Goal: Task Accomplishment & Management: Manage account settings

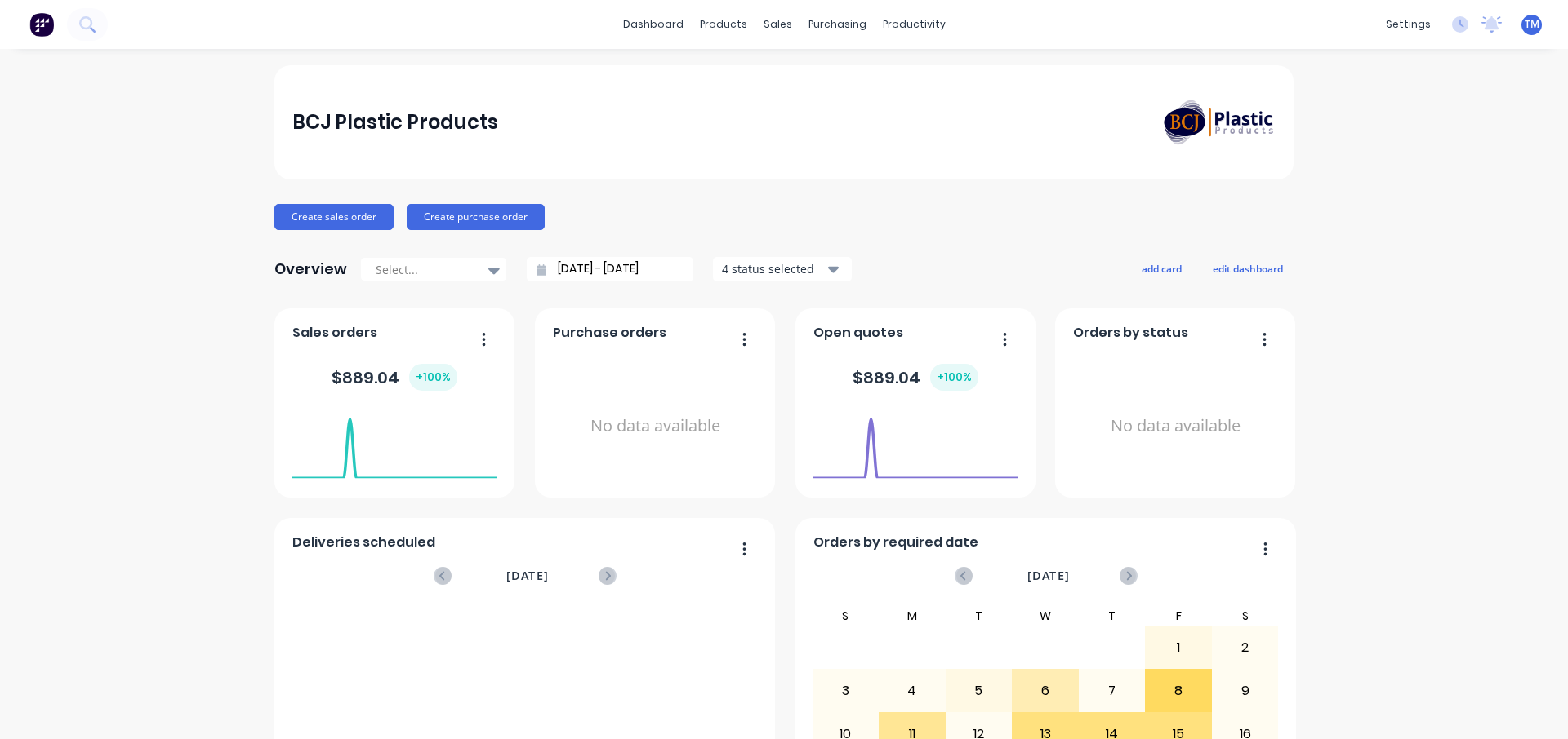
click at [1529, 29] on span "TM" at bounding box center [1531, 24] width 15 height 15
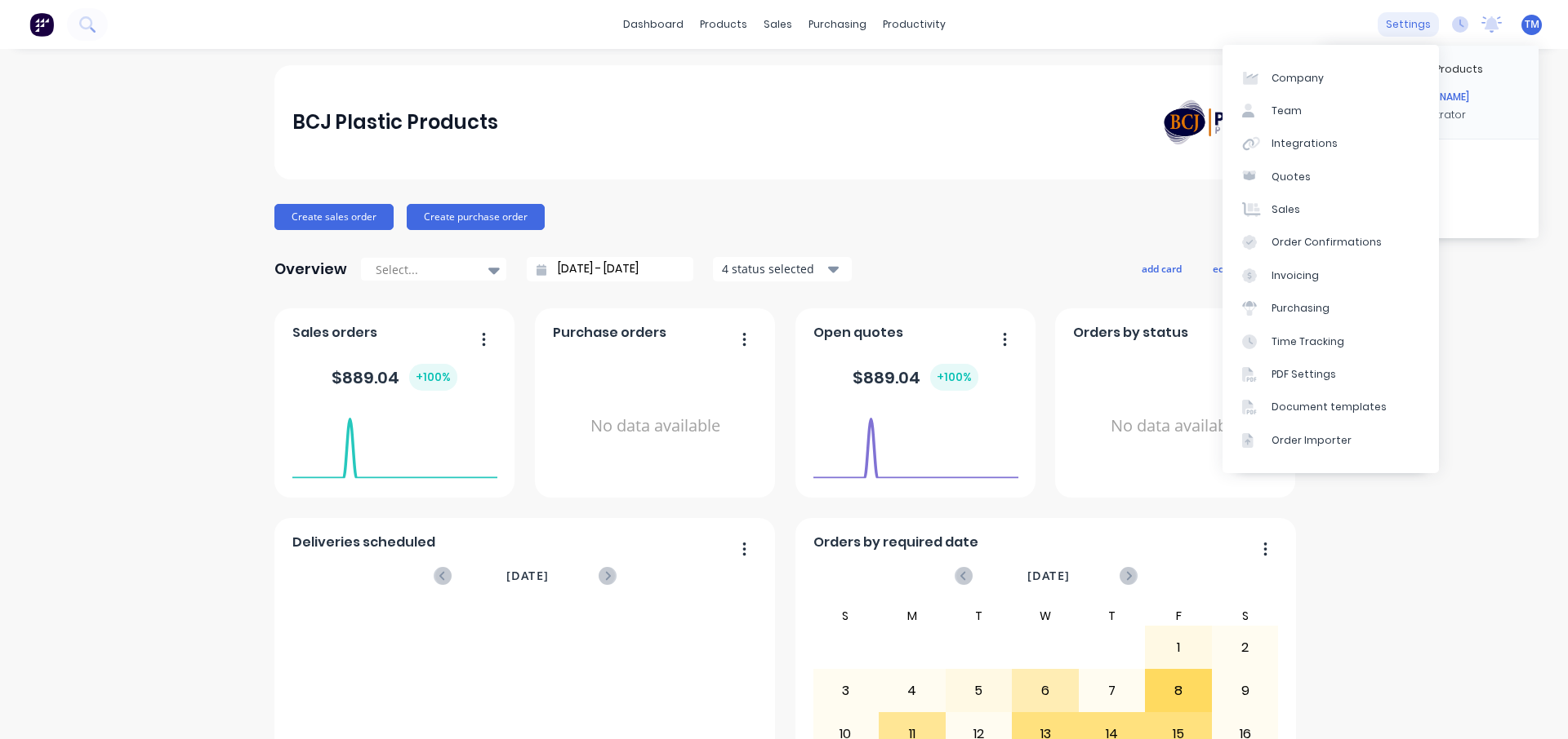
click at [1414, 26] on div "settings" at bounding box center [1407, 24] width 61 height 24
click at [1289, 106] on div "Team" at bounding box center [1285, 110] width 30 height 15
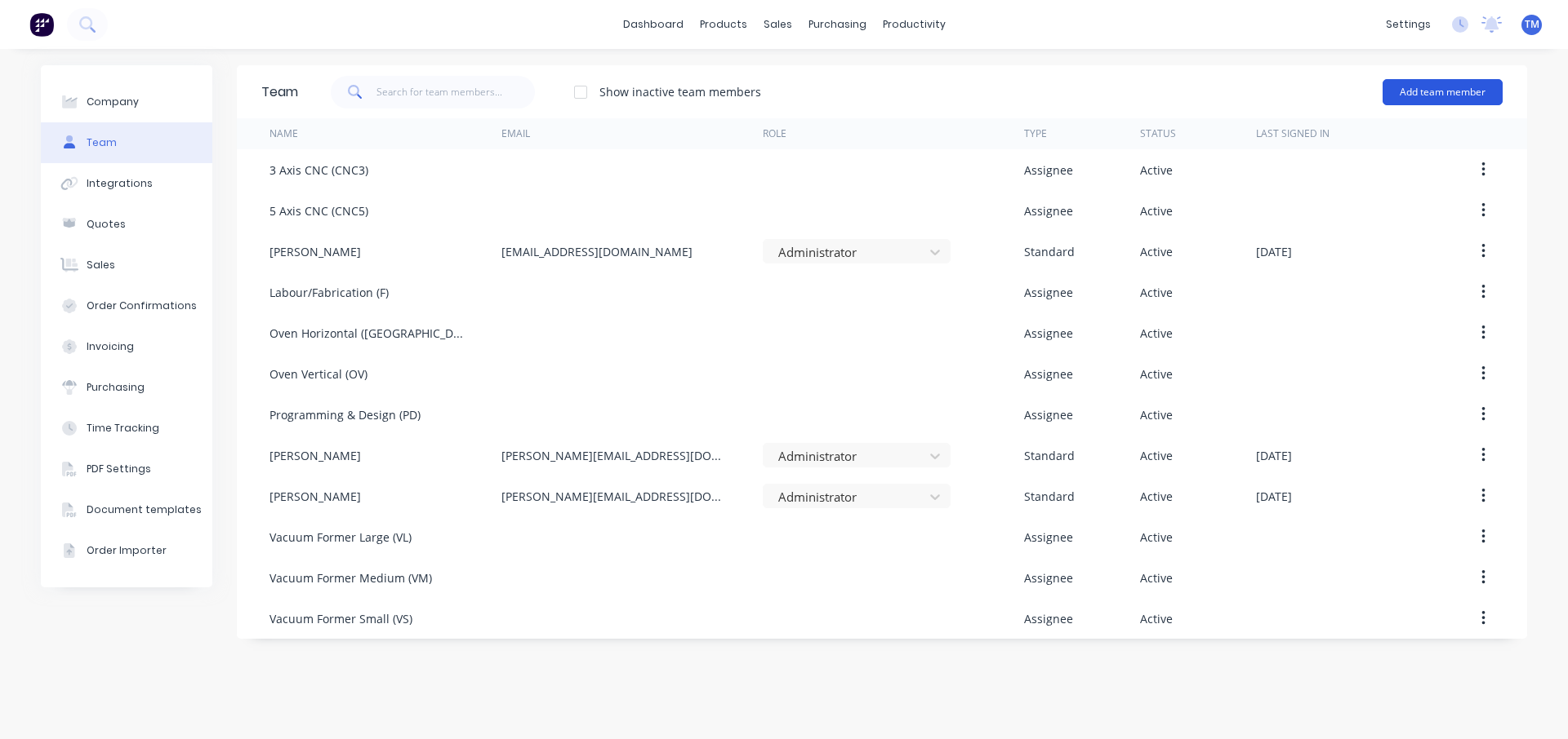
click at [1448, 91] on button "Add team member" at bounding box center [1442, 92] width 120 height 26
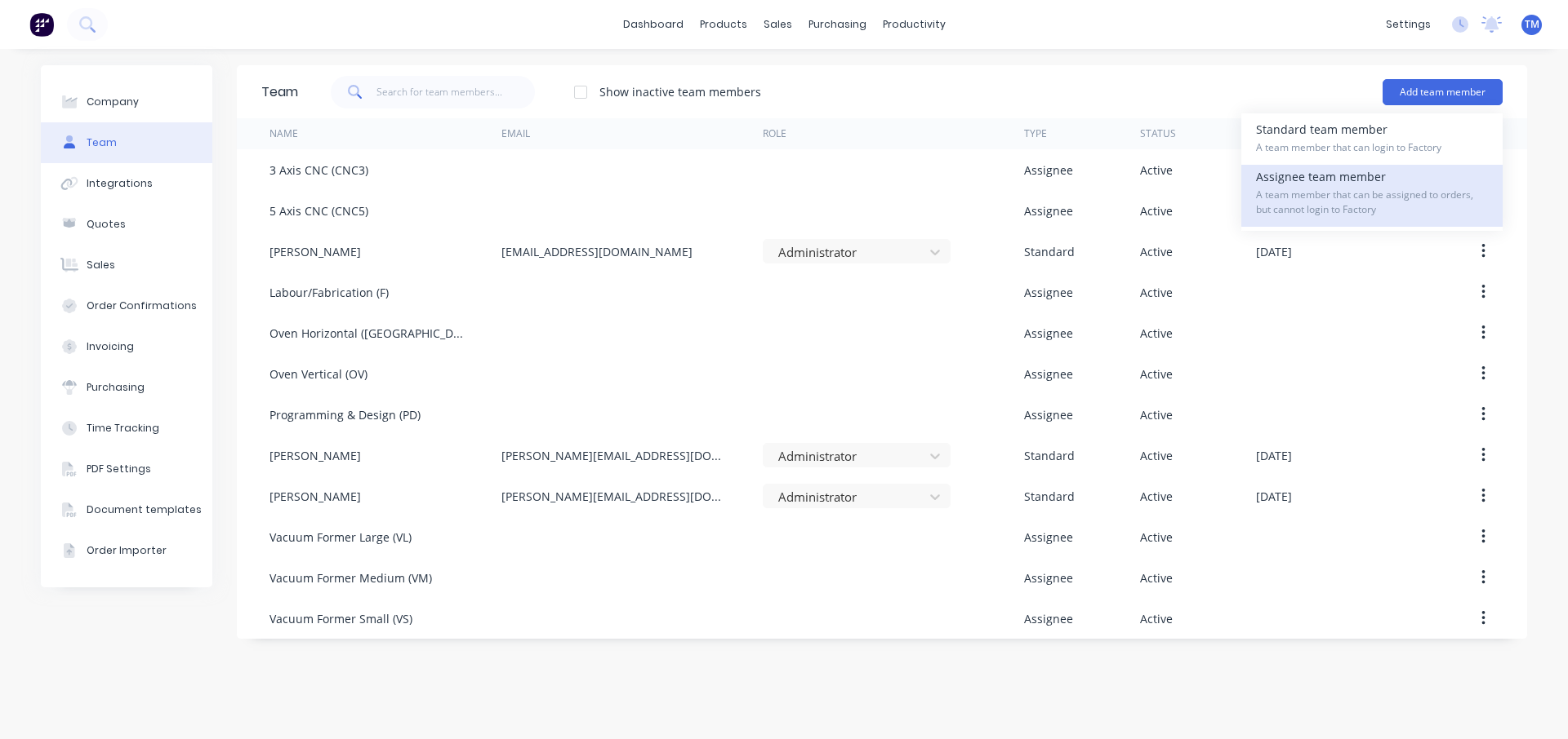
drag, startPoint x: 1302, startPoint y: 150, endPoint x: 1265, endPoint y: 168, distance: 41.1
click at [1265, 168] on div "Standard team member A team member that can login to Factory Assignee team memb…" at bounding box center [1372, 171] width 261 height 117
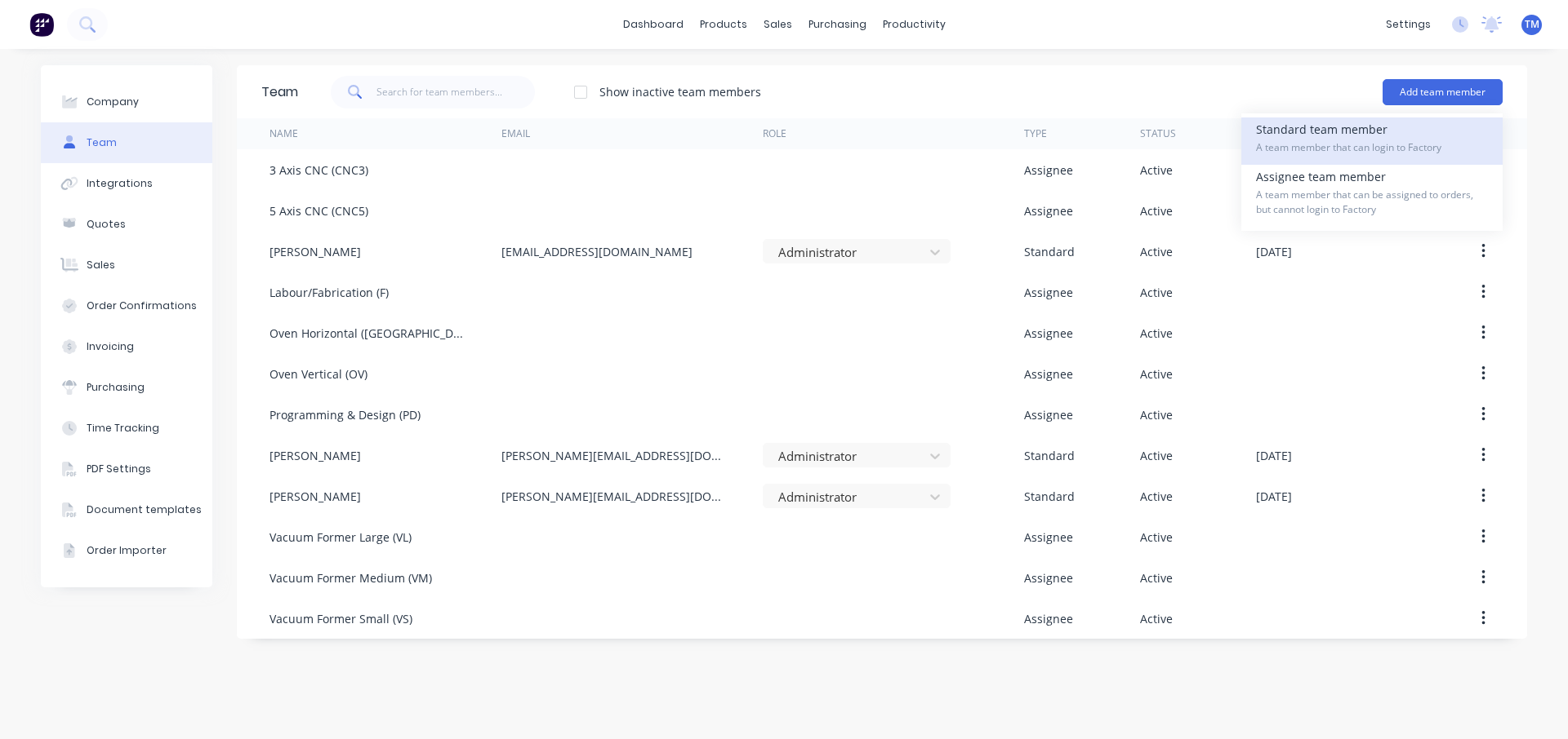
click at [1313, 135] on div "Standard team member A team member that can login to Factory" at bounding box center [1372, 140] width 232 height 47
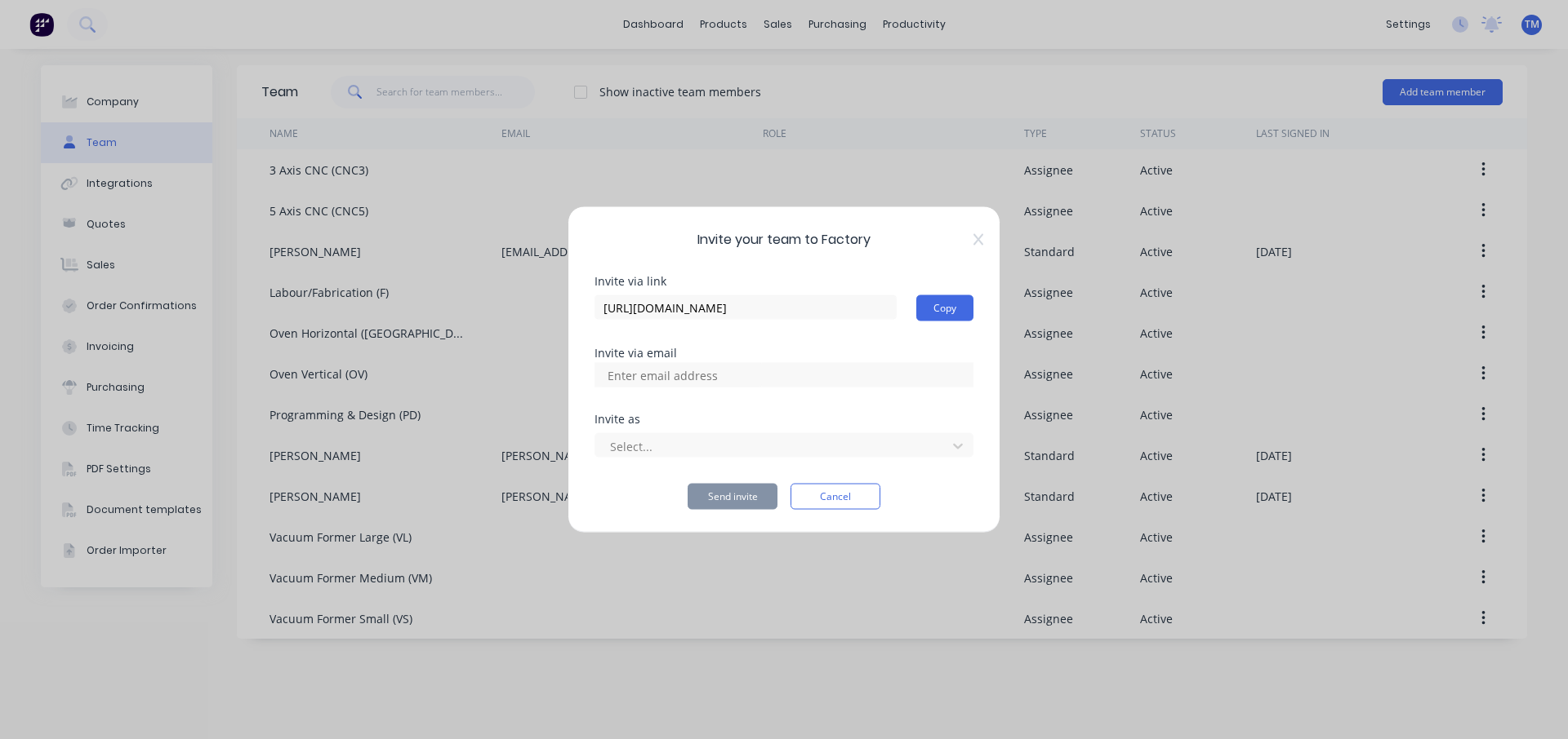
click at [737, 378] on input at bounding box center [679, 374] width 164 height 24
click at [951, 444] on icon at bounding box center [957, 446] width 16 height 16
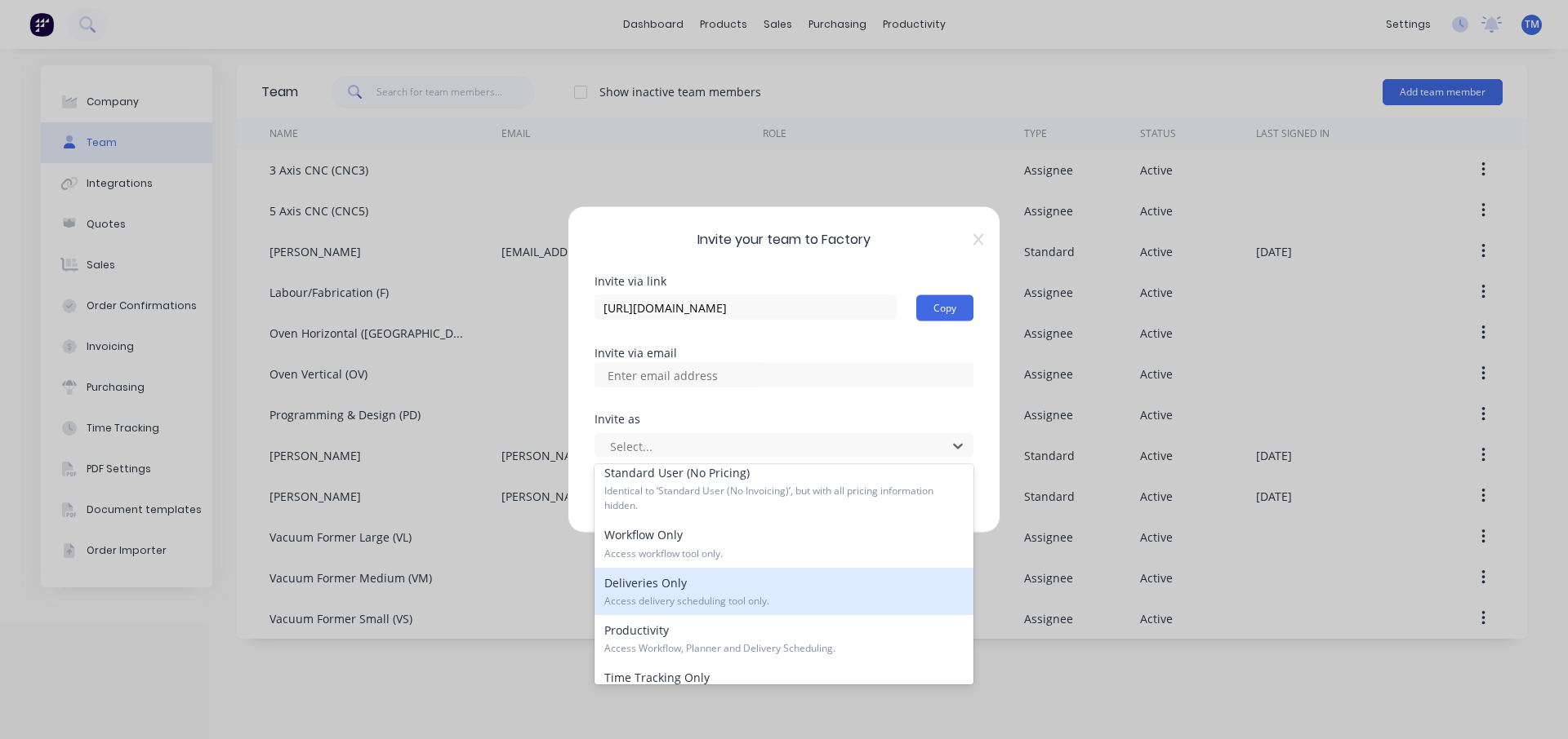
scroll to position [201, 0]
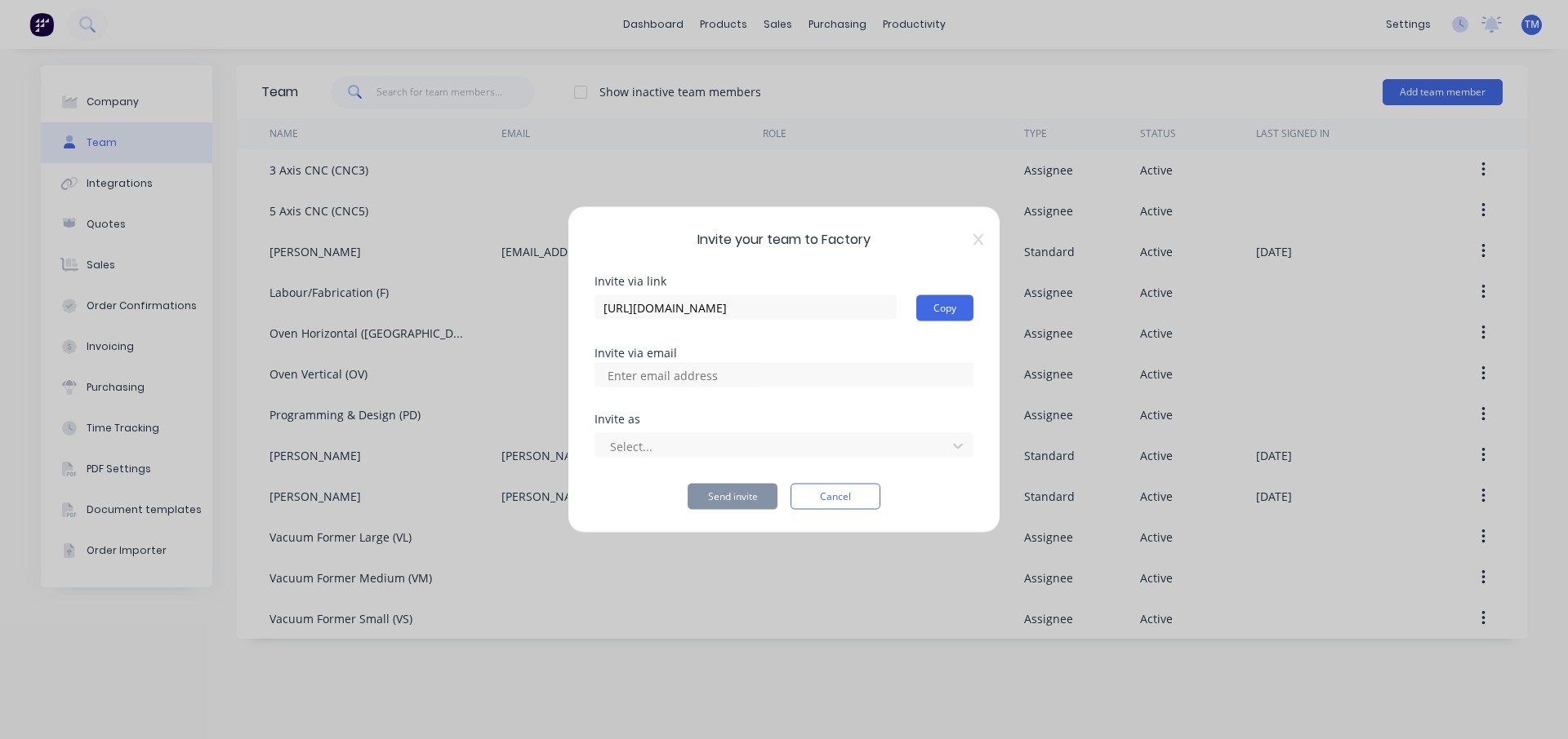
click at [763, 371] on div at bounding box center [783, 374] width 378 height 24
click at [759, 378] on input at bounding box center [679, 374] width 164 height 24
type input "[PERSON_NAME]"
drag, startPoint x: 645, startPoint y: 388, endPoint x: 627, endPoint y: 383, distance: 18.7
click at [627, 383] on div "Invite via link [URL][DOMAIN_NAME] Copy Invite via email Invite as Select... Se…" at bounding box center [783, 393] width 378 height 234
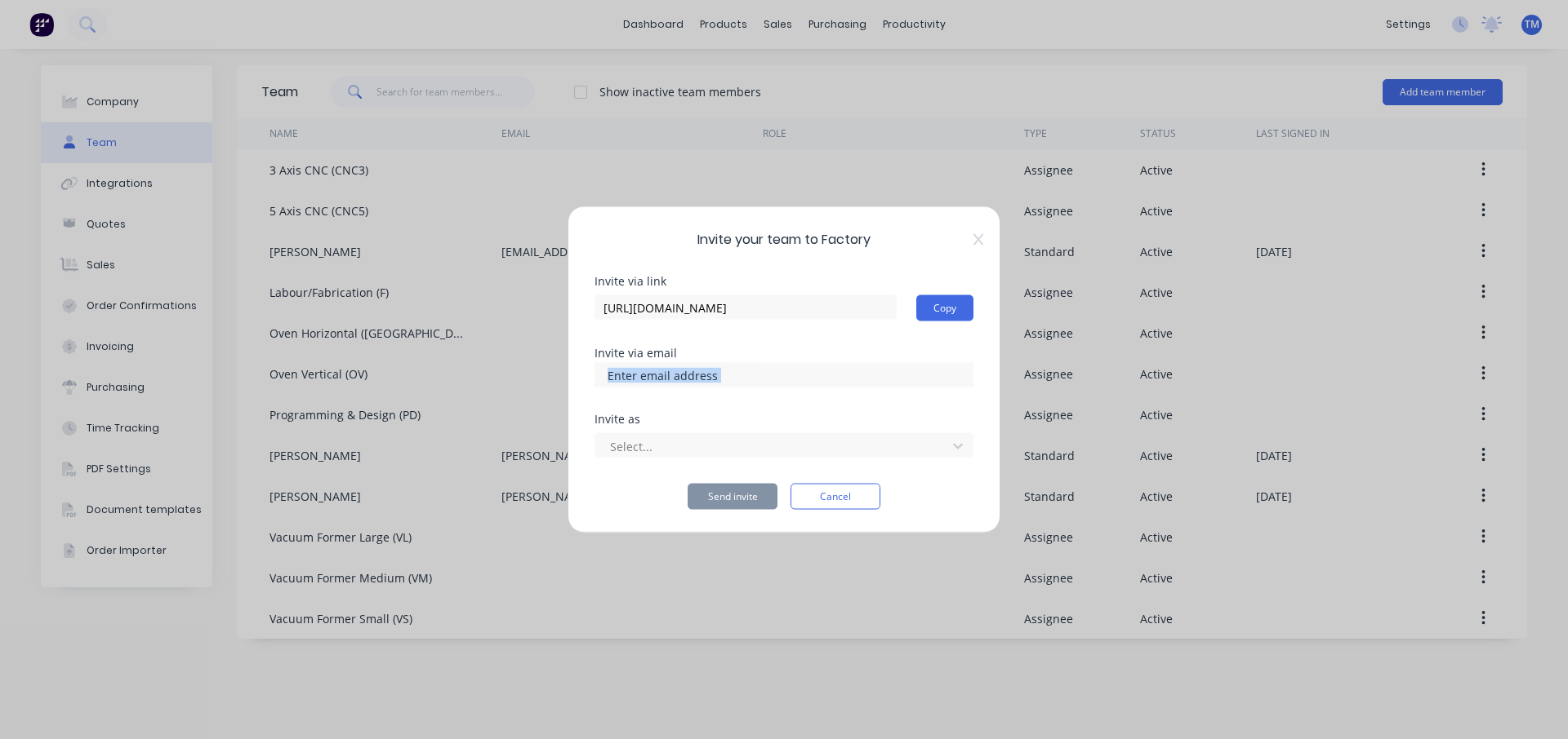
click at [681, 379] on input at bounding box center [679, 374] width 164 height 24
drag, startPoint x: 724, startPoint y: 375, endPoint x: 571, endPoint y: 377, distance: 153.0
click at [571, 377] on div "Invite your team to Factory Invite via link [URL][DOMAIN_NAME] Copy Invite via …" at bounding box center [783, 370] width 433 height 327
type input "[PERSON_NAME][EMAIL_ADDRESS][DOMAIN_NAME]"
click at [672, 457] on div "Select..." at bounding box center [772, 446] width 340 height 24
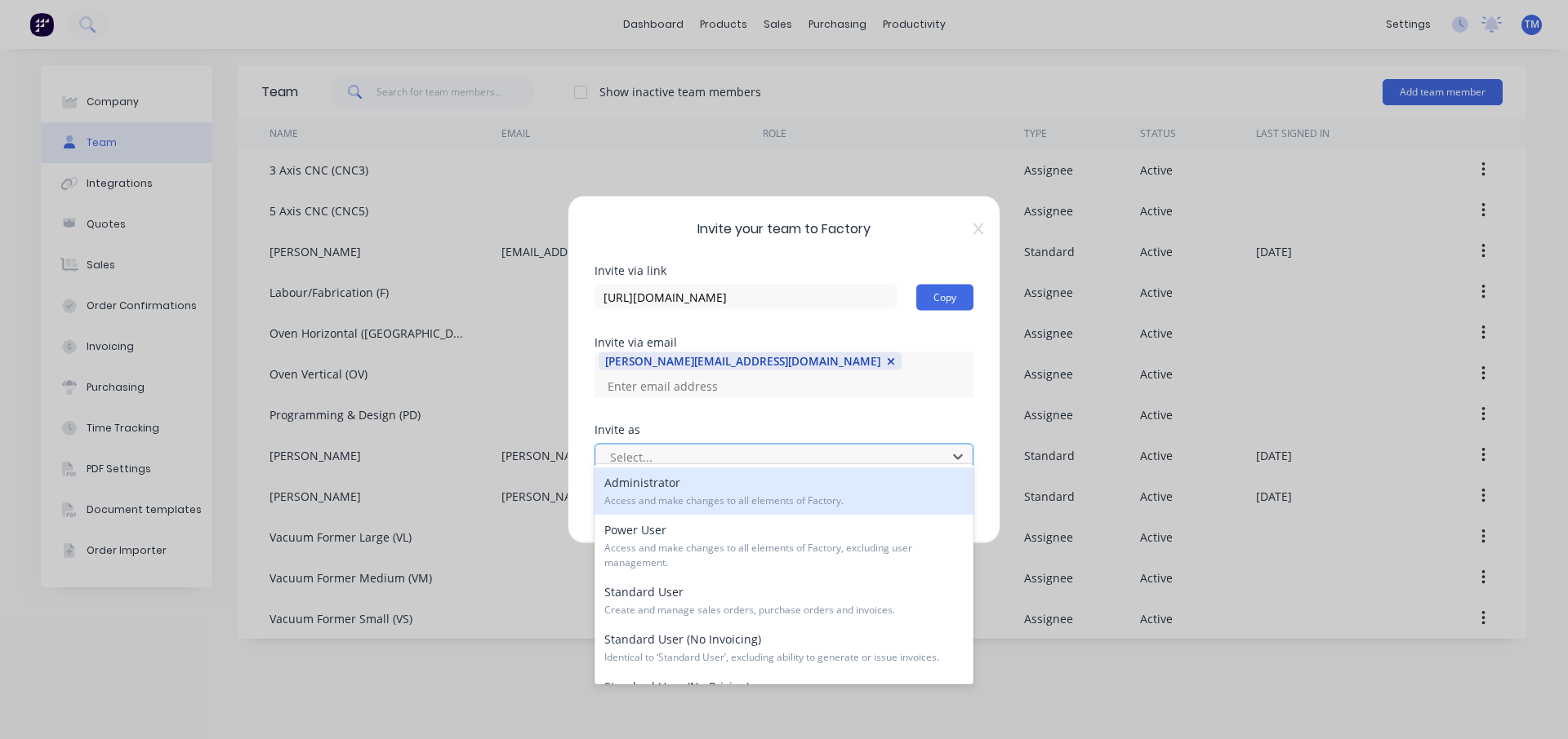
click at [678, 451] on div at bounding box center [772, 456] width 330 height 20
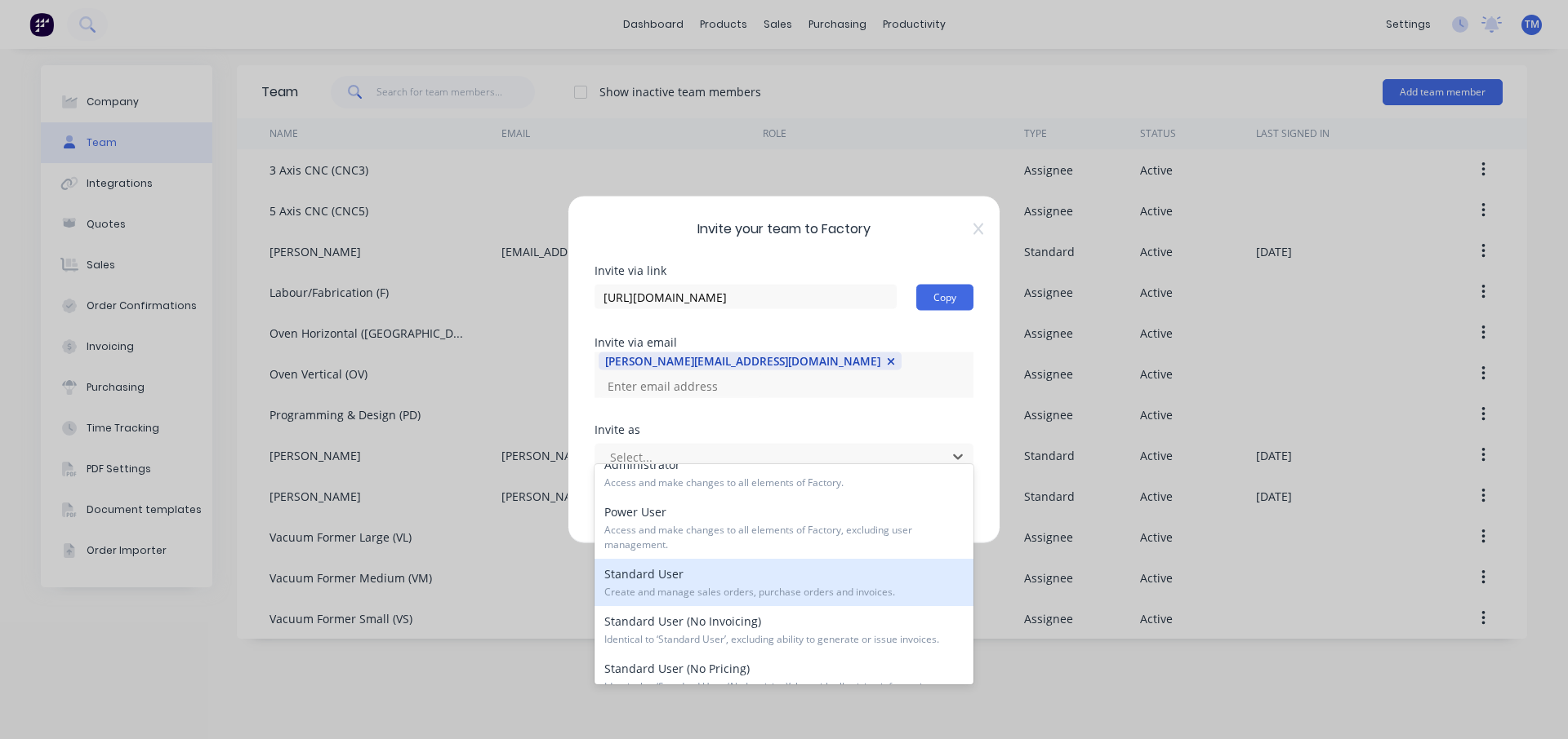
scroll to position [18, 0]
click at [742, 573] on div "Standard User Create and manage sales orders, purchase orders and invoices." at bounding box center [783, 581] width 378 height 47
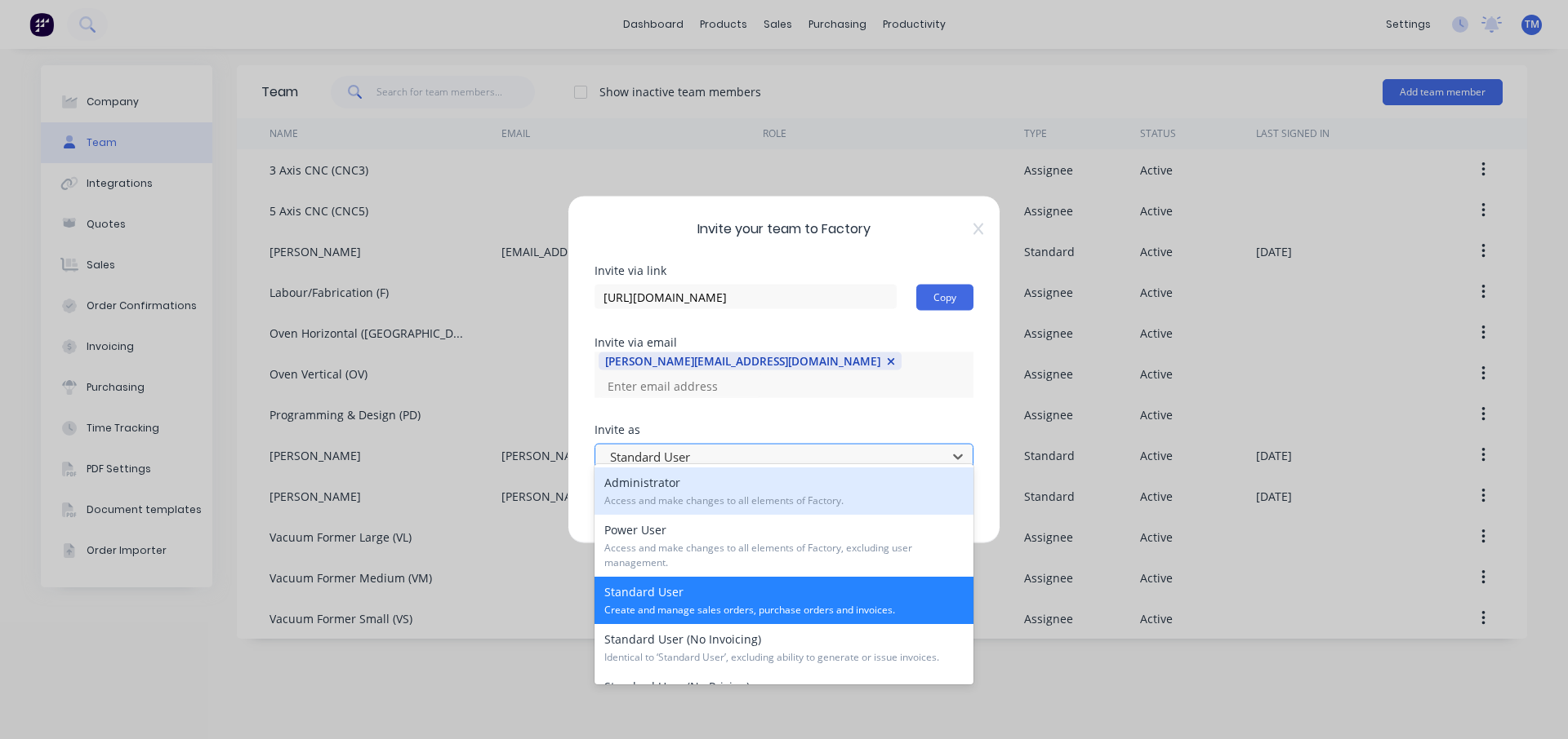
click at [766, 446] on div at bounding box center [772, 456] width 330 height 20
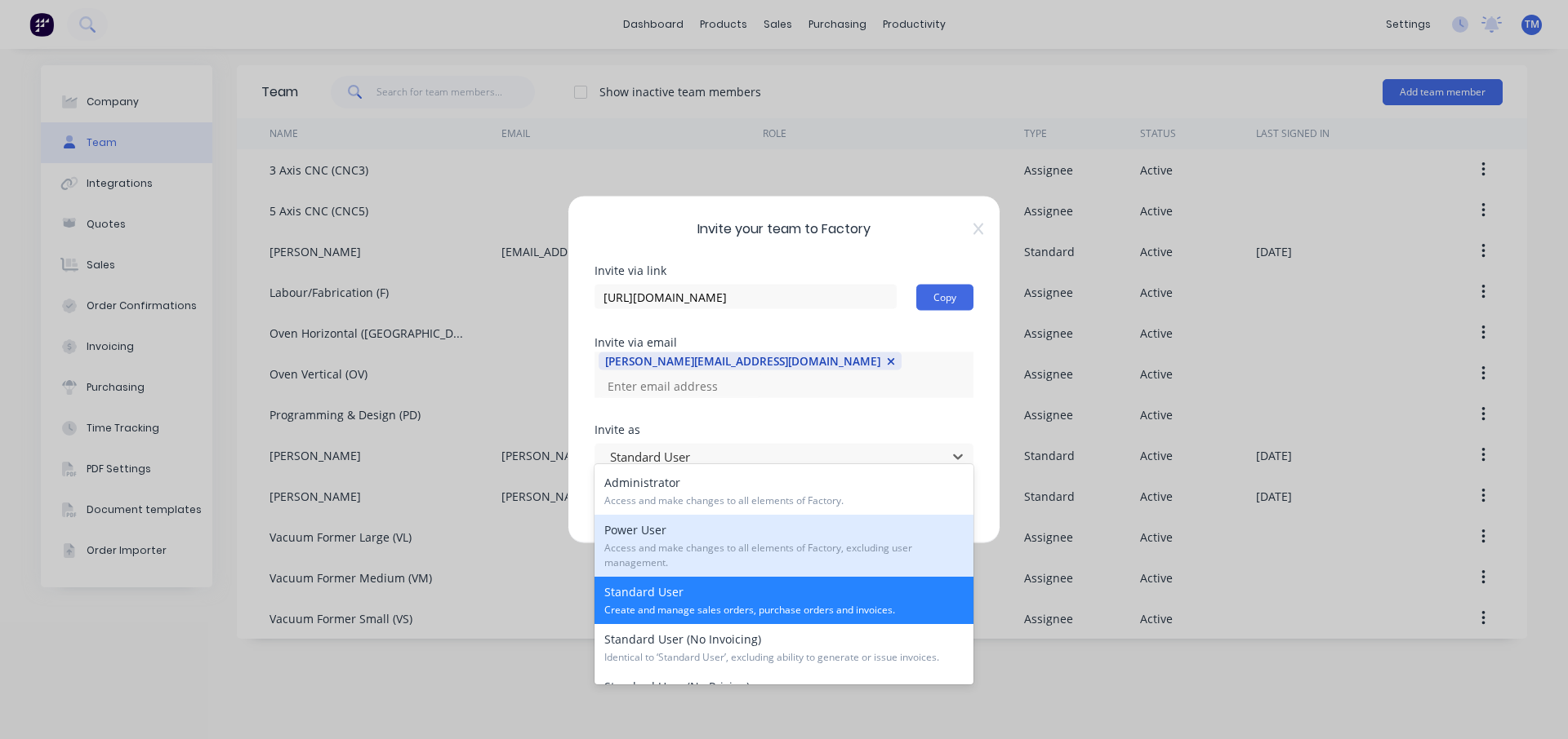
click at [715, 542] on span "Access and make changes to all elements of Factory, excluding user management." at bounding box center [783, 555] width 359 height 29
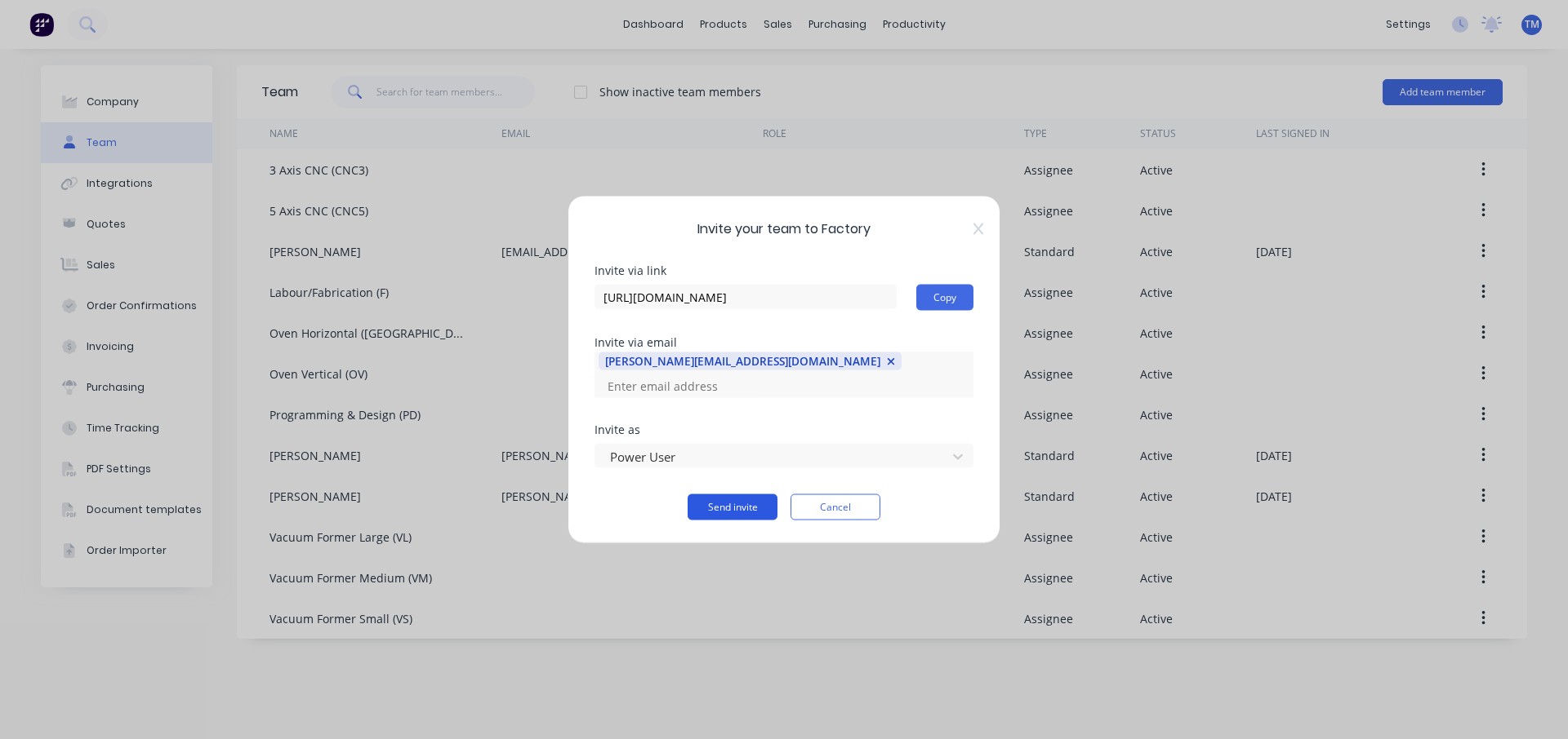
click at [731, 497] on button "Send invite" at bounding box center [732, 507] width 90 height 26
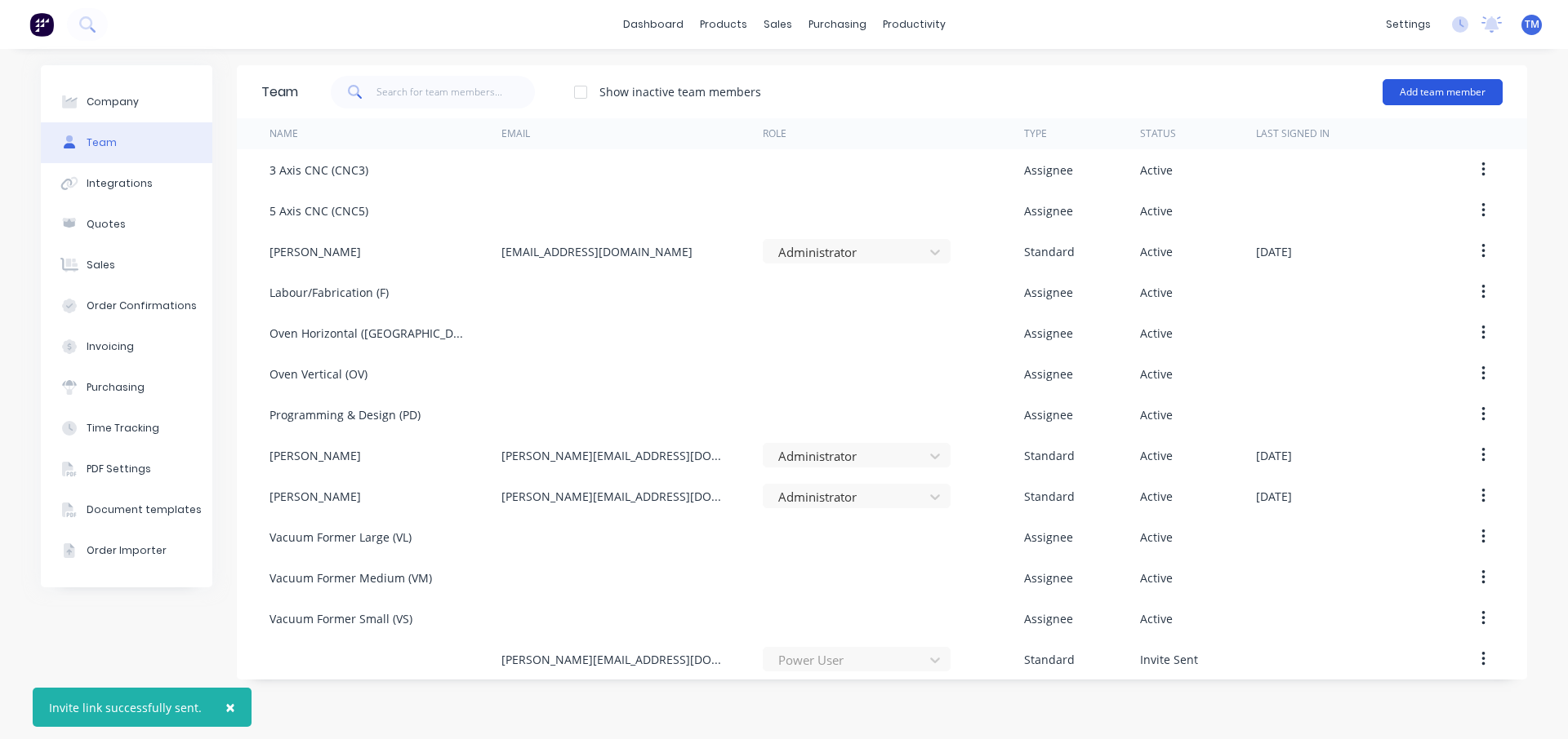
click at [1468, 81] on button "Add team member" at bounding box center [1442, 92] width 120 height 26
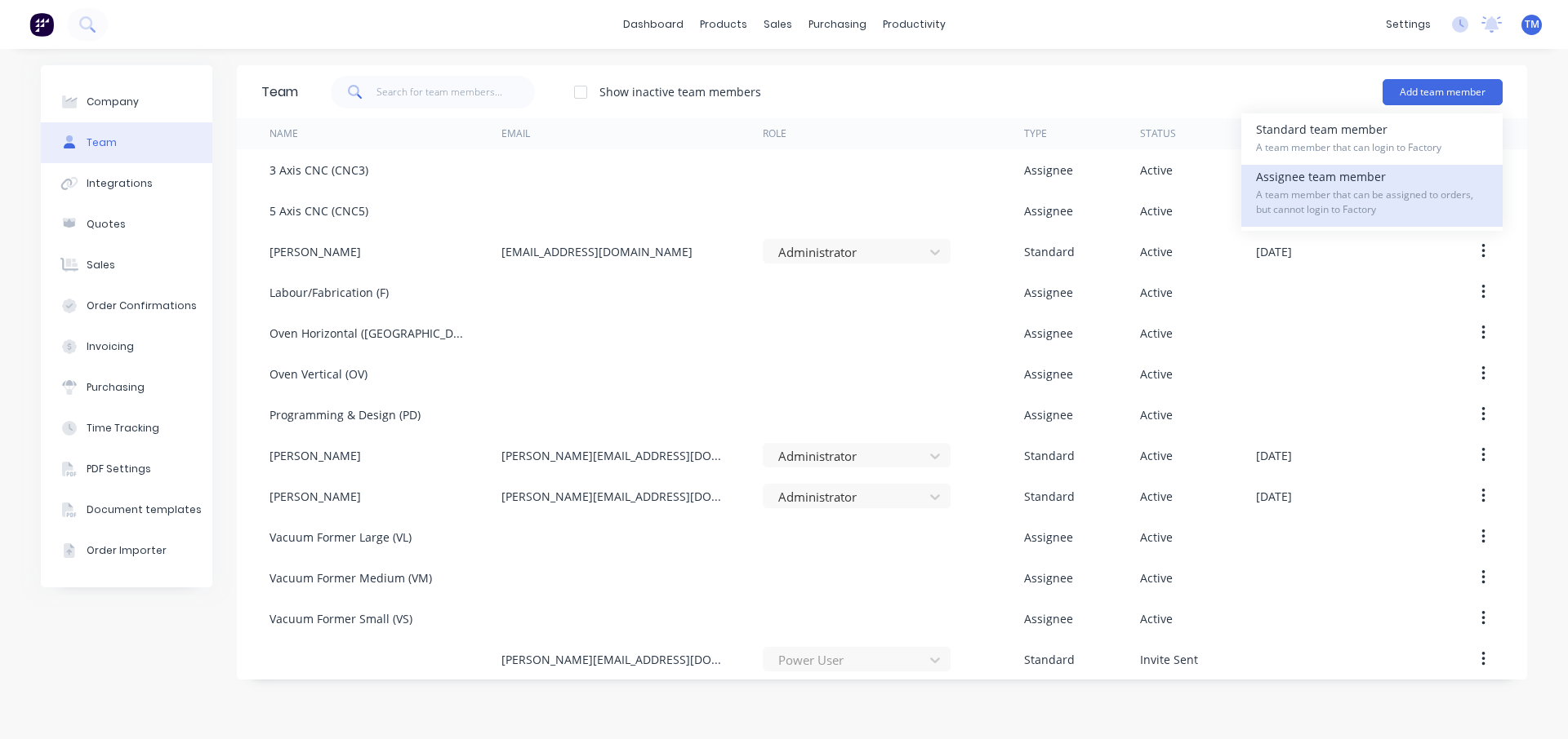
click at [1328, 192] on span "A team member that can be assigned to orders, but cannot login to Factory" at bounding box center [1372, 202] width 232 height 29
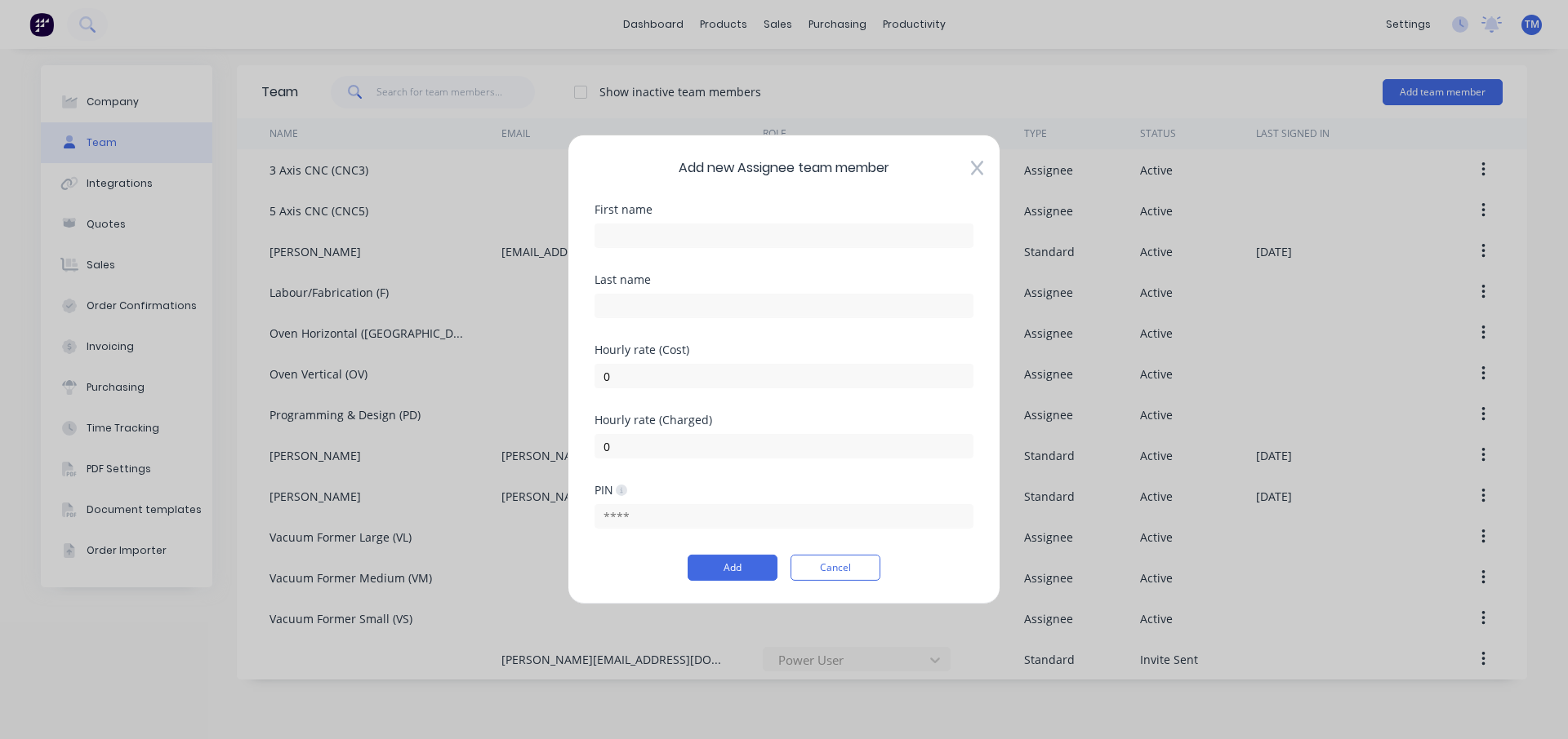
drag, startPoint x: 973, startPoint y: 172, endPoint x: 1073, endPoint y: 148, distance: 102.8
click at [975, 172] on icon at bounding box center [977, 167] width 13 height 16
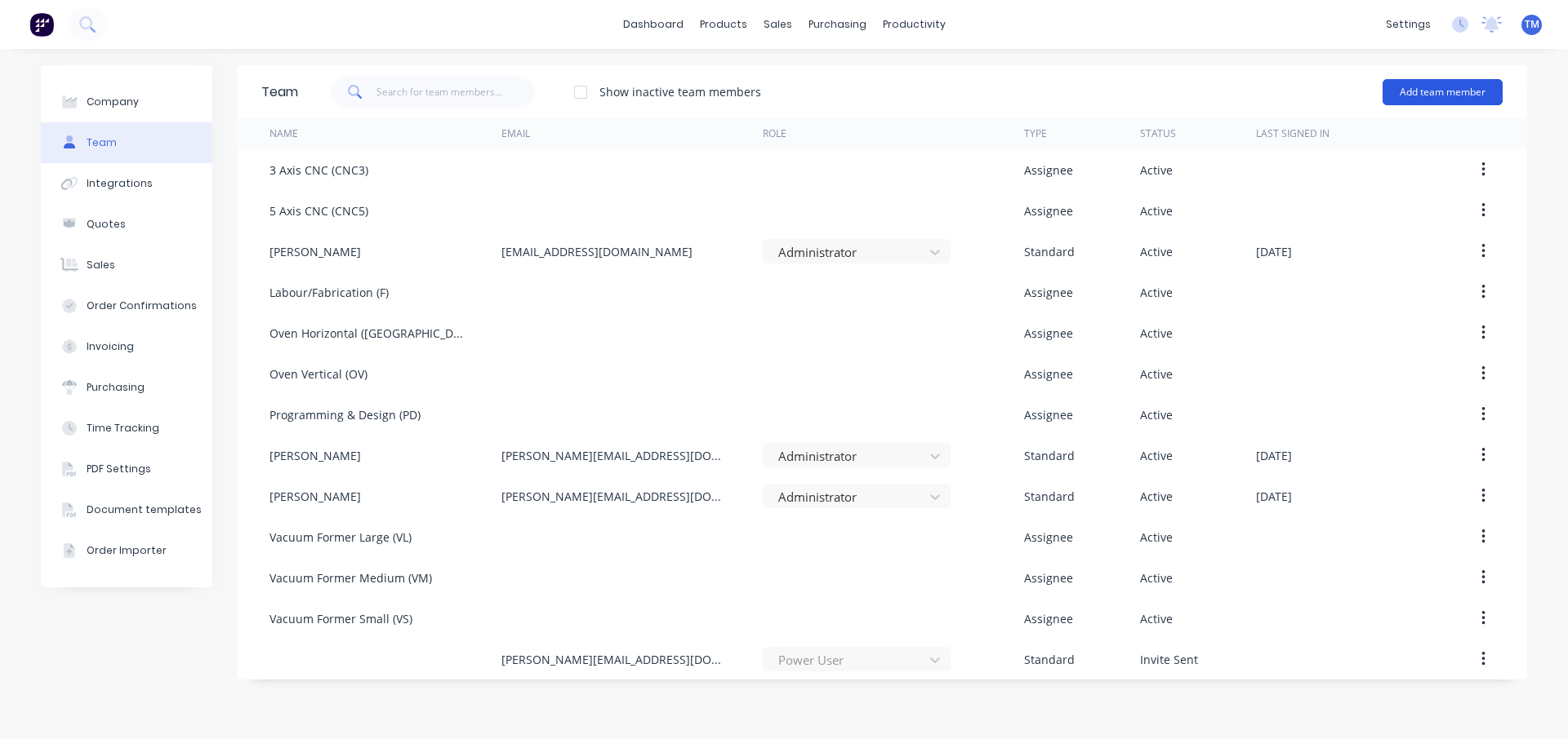
click at [1420, 100] on button "Add team member" at bounding box center [1442, 92] width 120 height 26
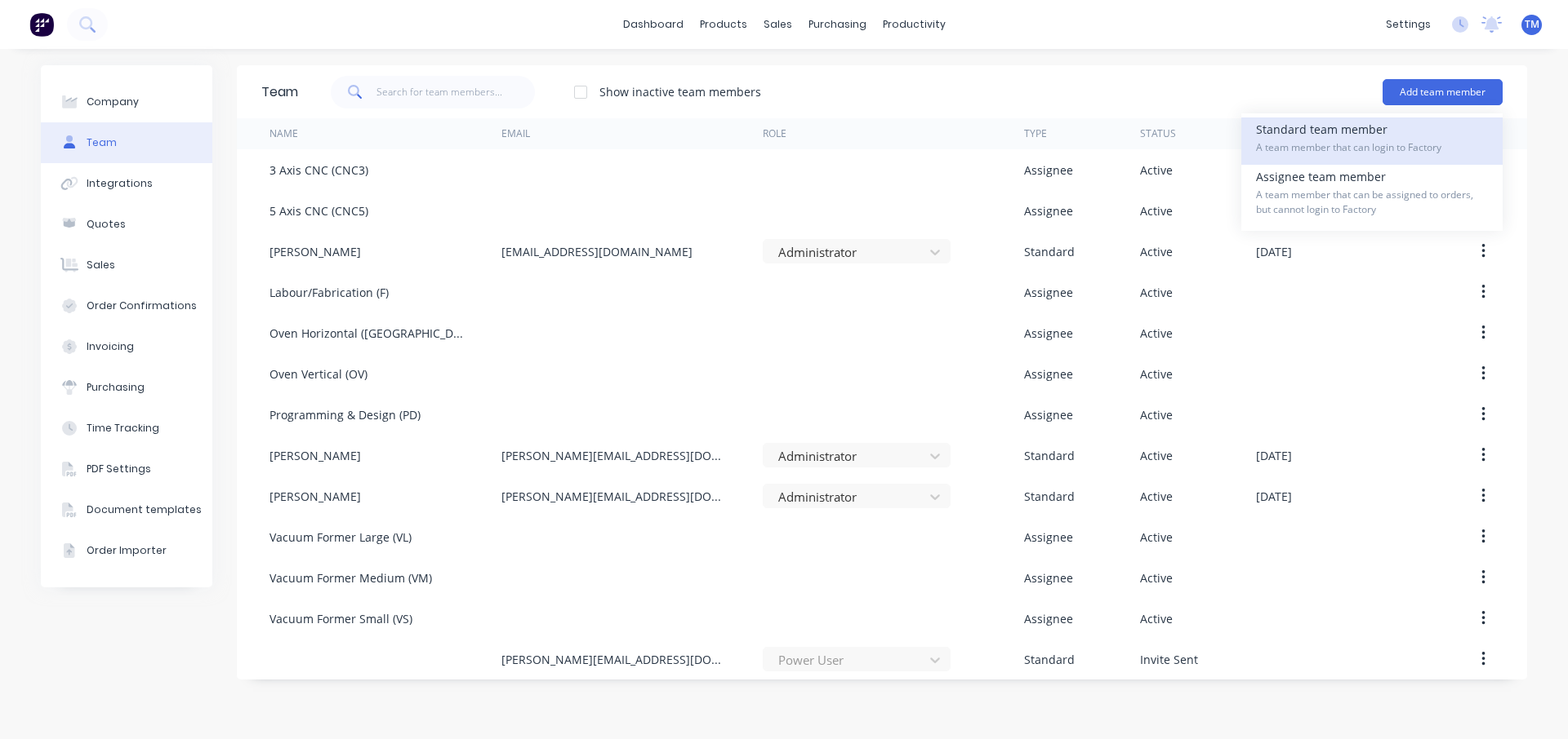
click at [1379, 128] on div "Standard team member A team member that can login to Factory" at bounding box center [1372, 140] width 232 height 47
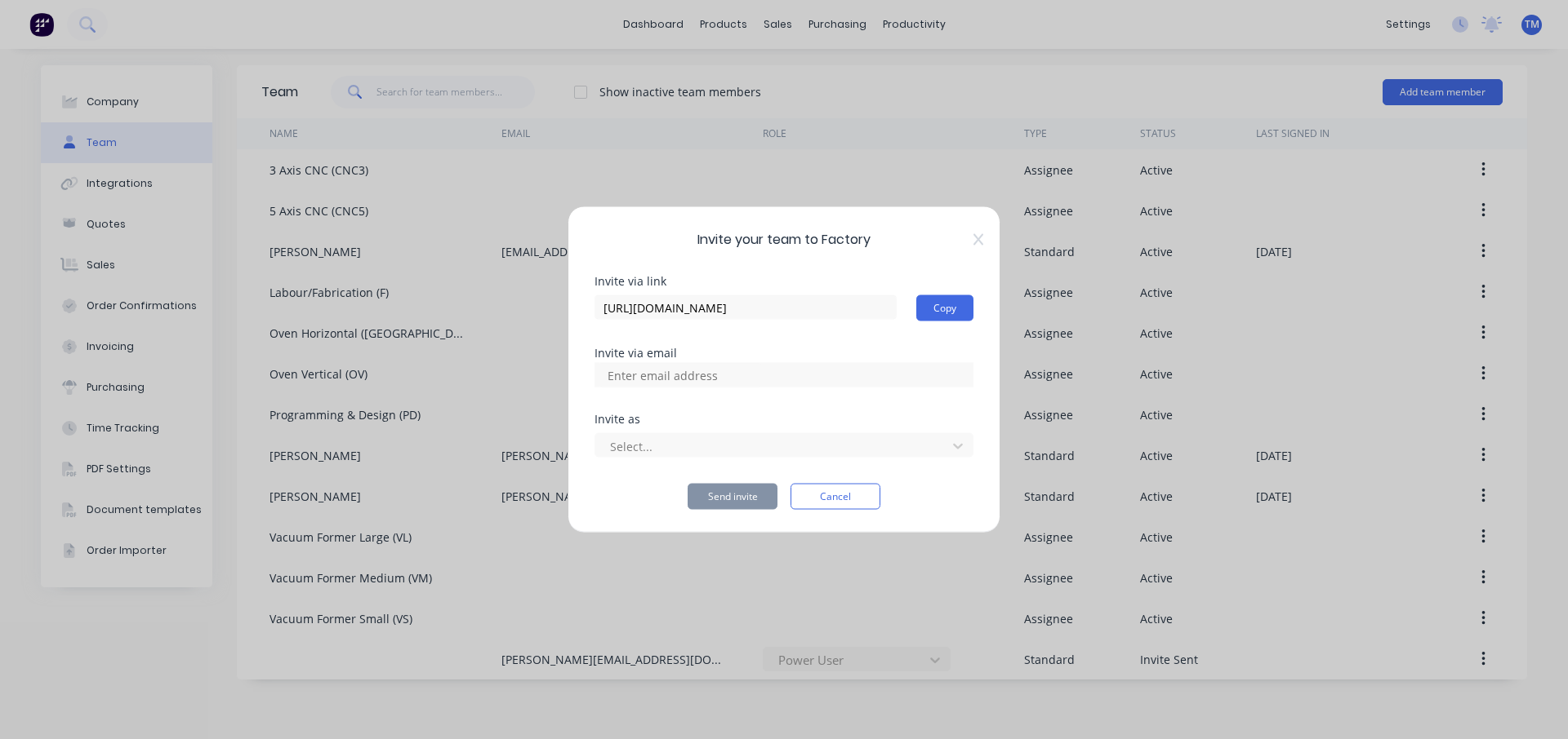
click at [801, 376] on div at bounding box center [783, 374] width 378 height 24
click at [697, 378] on input at bounding box center [679, 374] width 164 height 24
type input "[EMAIL_ADDRESS][DOMAIN_NAME]"
click at [685, 440] on div at bounding box center [772, 445] width 330 height 20
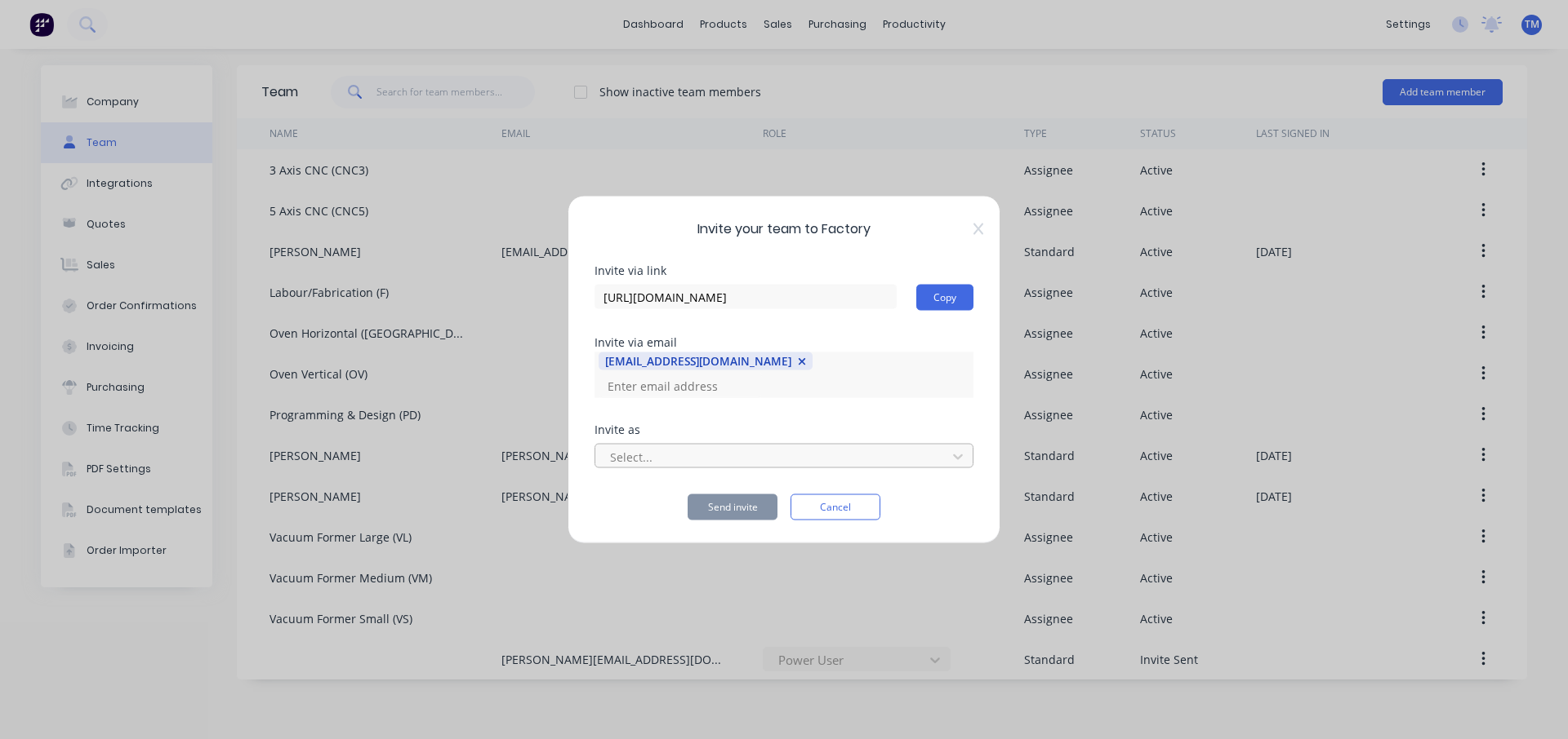
click at [686, 447] on div at bounding box center [772, 456] width 330 height 20
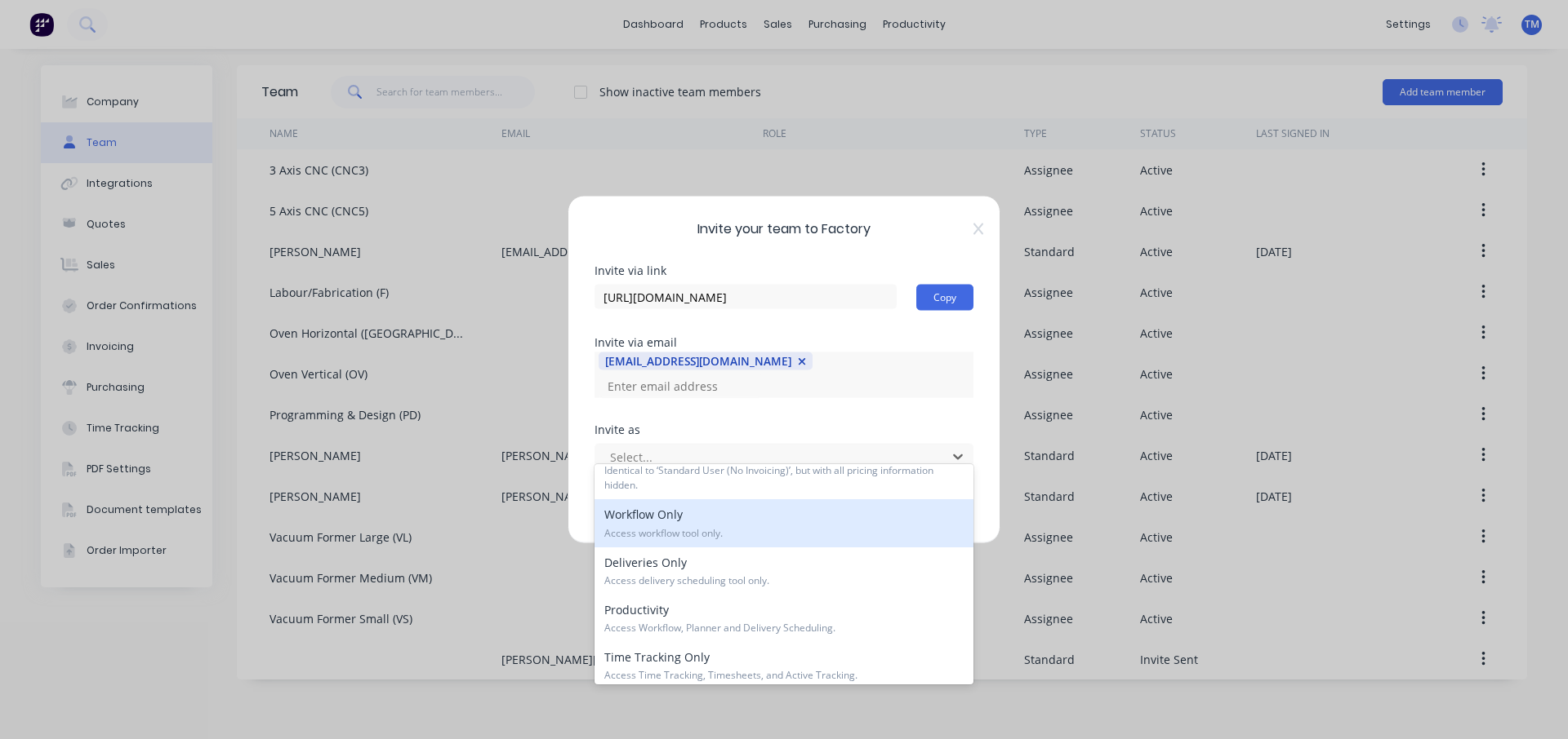
scroll to position [243, 0]
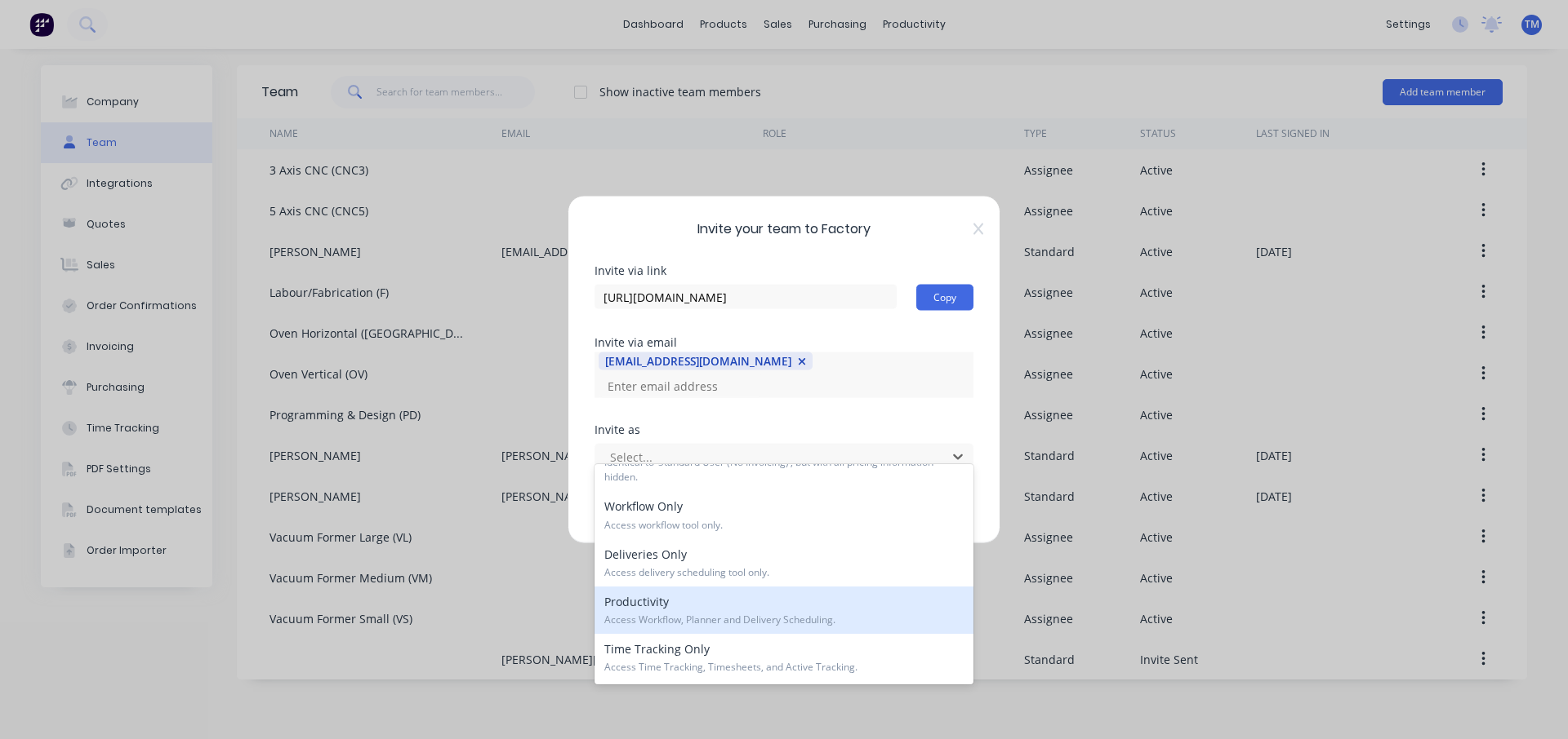
click at [669, 612] on span "Access Workflow, Planner and Delivery Scheduling." at bounding box center [783, 619] width 359 height 15
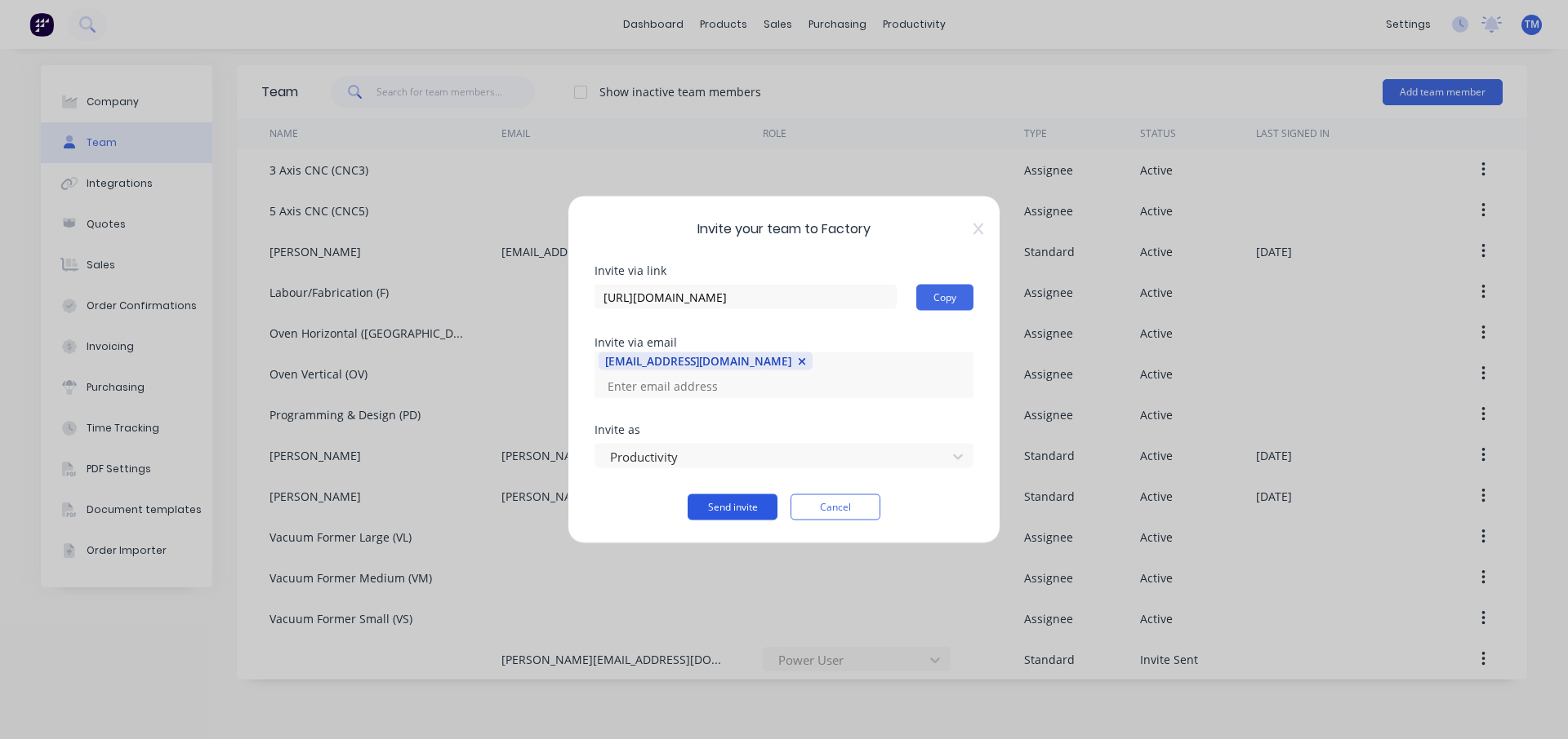
click at [745, 495] on button "Send invite" at bounding box center [732, 507] width 90 height 26
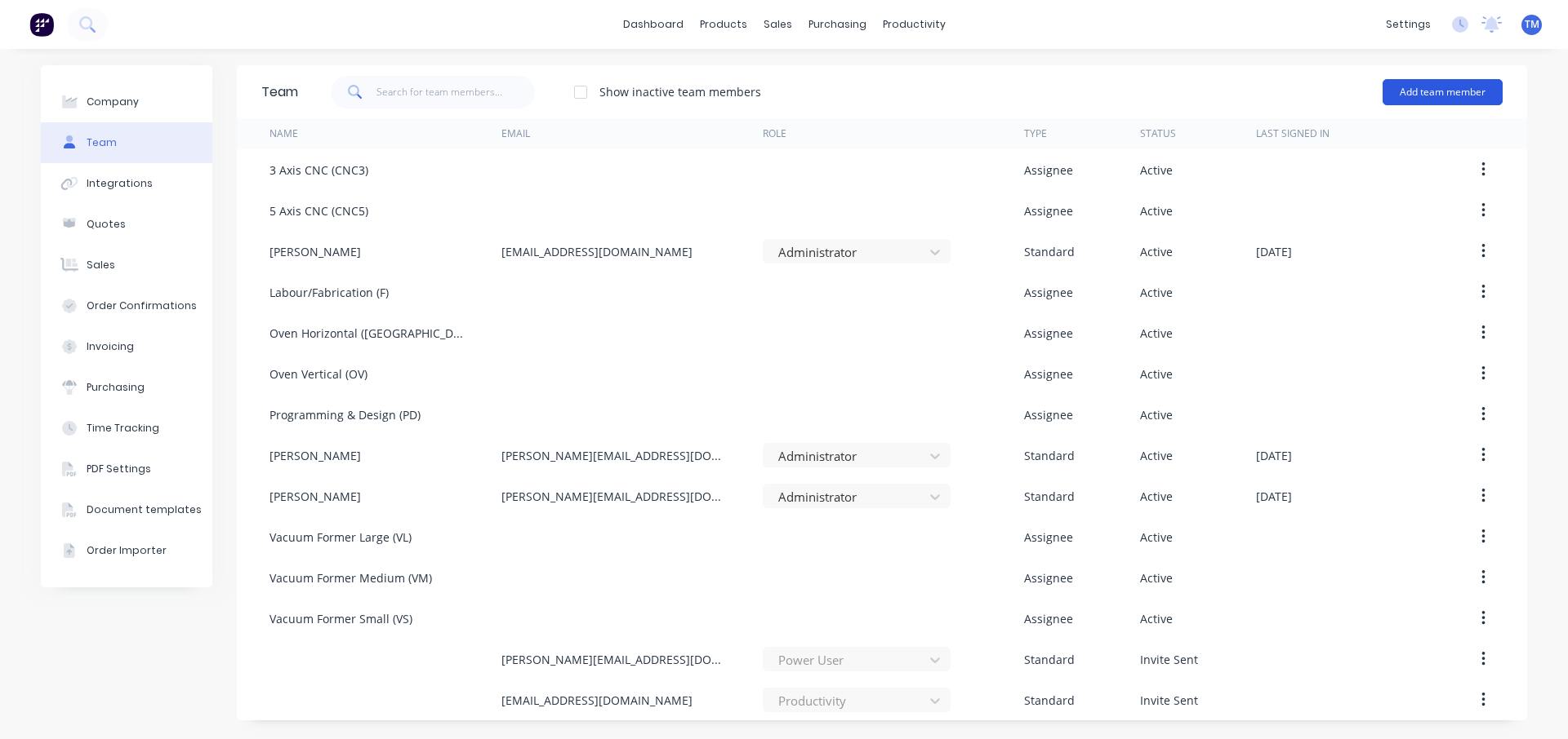
click at [1449, 89] on button "Add team member" at bounding box center [1442, 92] width 120 height 26
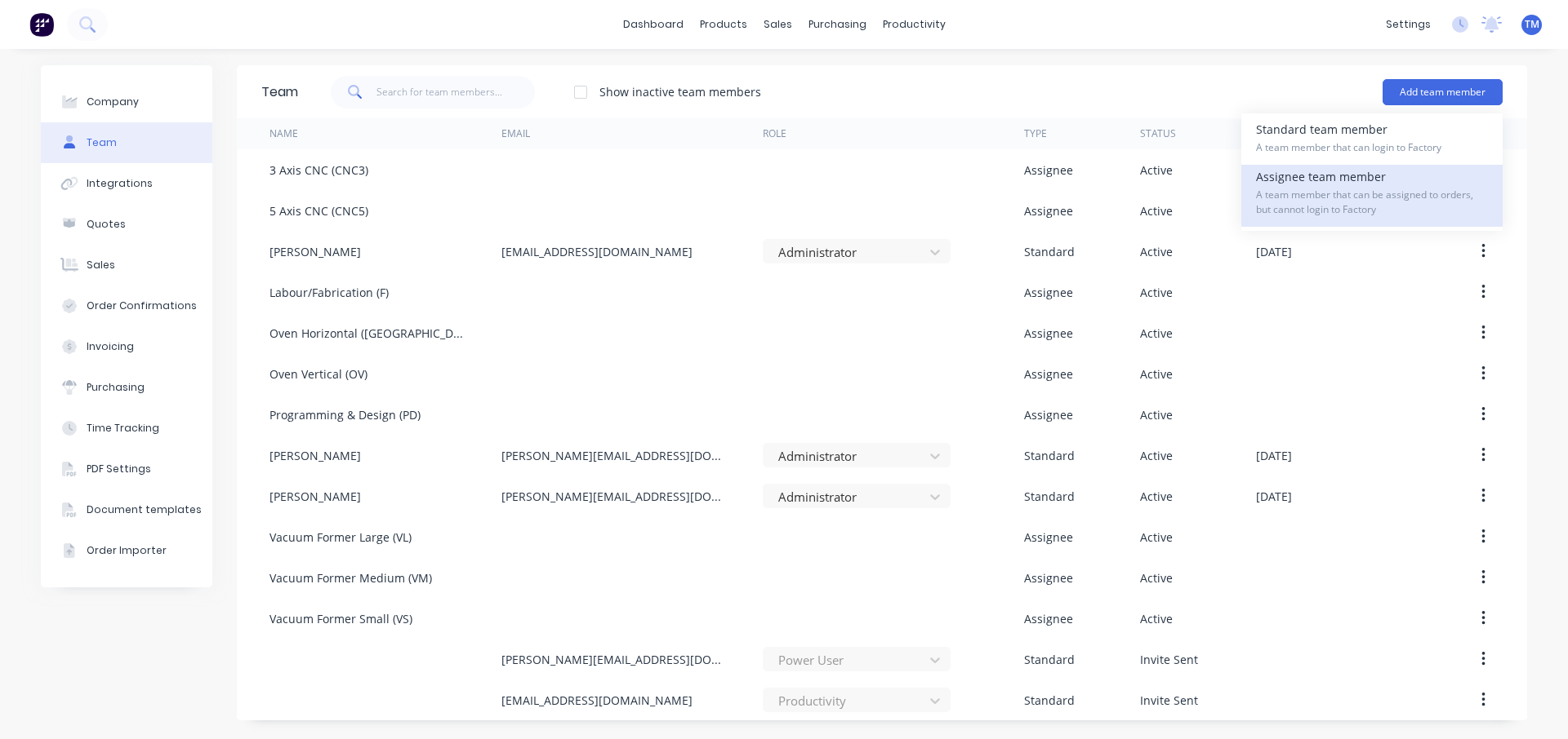
click at [1343, 196] on span "A team member that can be assigned to orders, but cannot login to Factory" at bounding box center [1372, 202] width 232 height 29
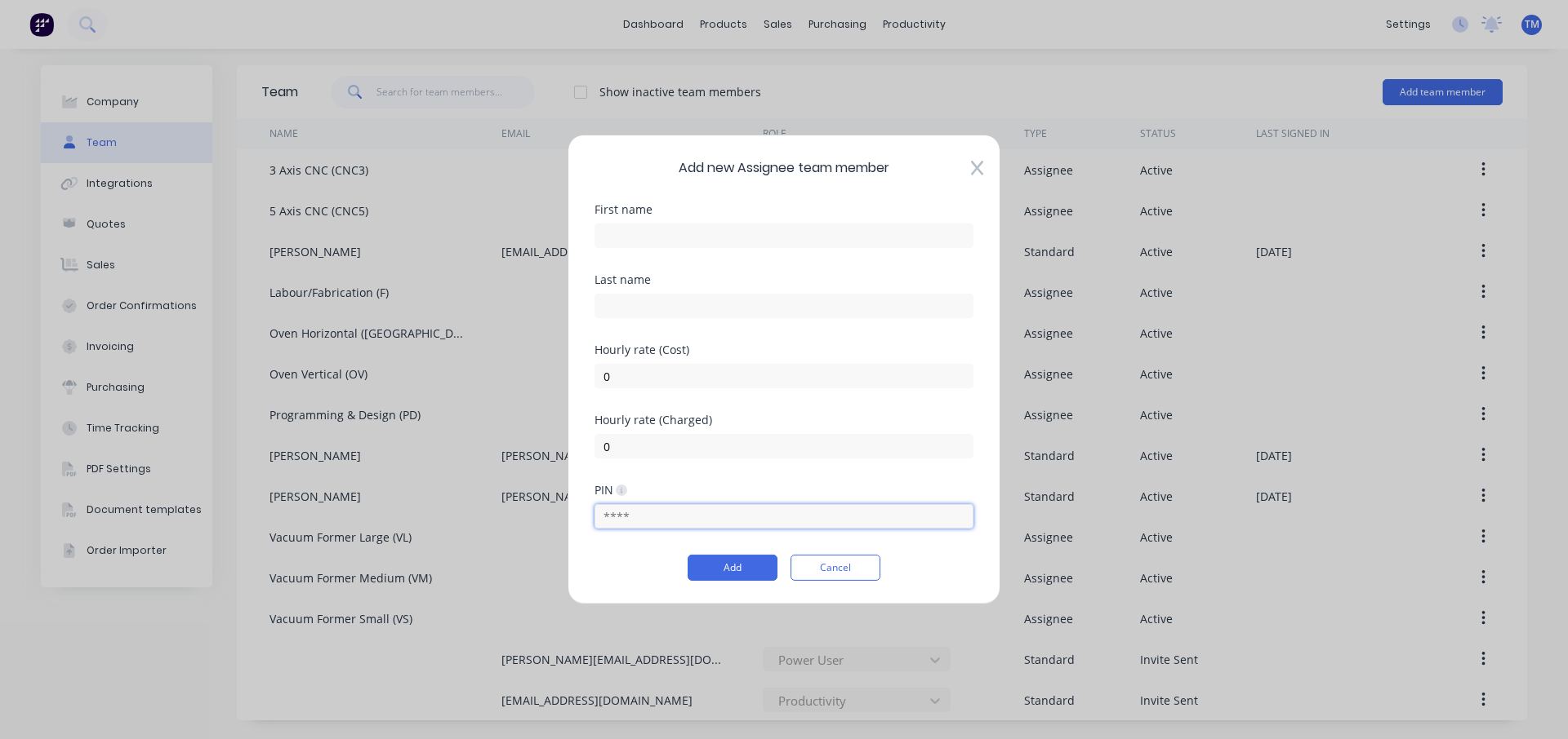
click at [715, 517] on input "text" at bounding box center [783, 516] width 378 height 24
click at [714, 226] on input "text" at bounding box center [783, 235] width 378 height 24
type input "[PERSON_NAME]"
click at [685, 297] on input "text" at bounding box center [783, 306] width 378 height 24
type input "Makharti"
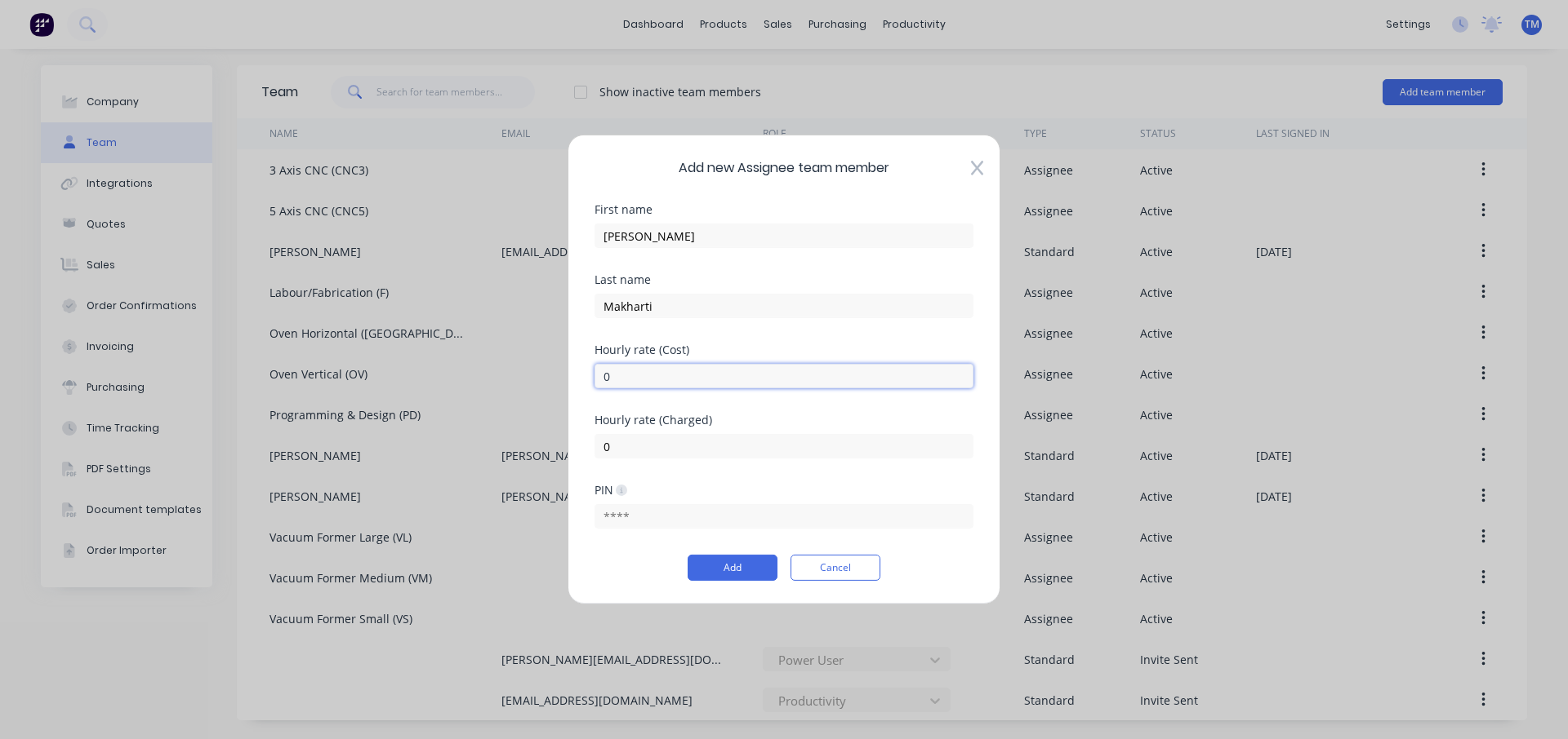
click at [659, 380] on input "0" at bounding box center [783, 375] width 378 height 24
drag, startPoint x: 668, startPoint y: 377, endPoint x: 594, endPoint y: 382, distance: 74.2
click at [594, 382] on input "0" at bounding box center [783, 375] width 378 height 24
type input "4"
type input "50"
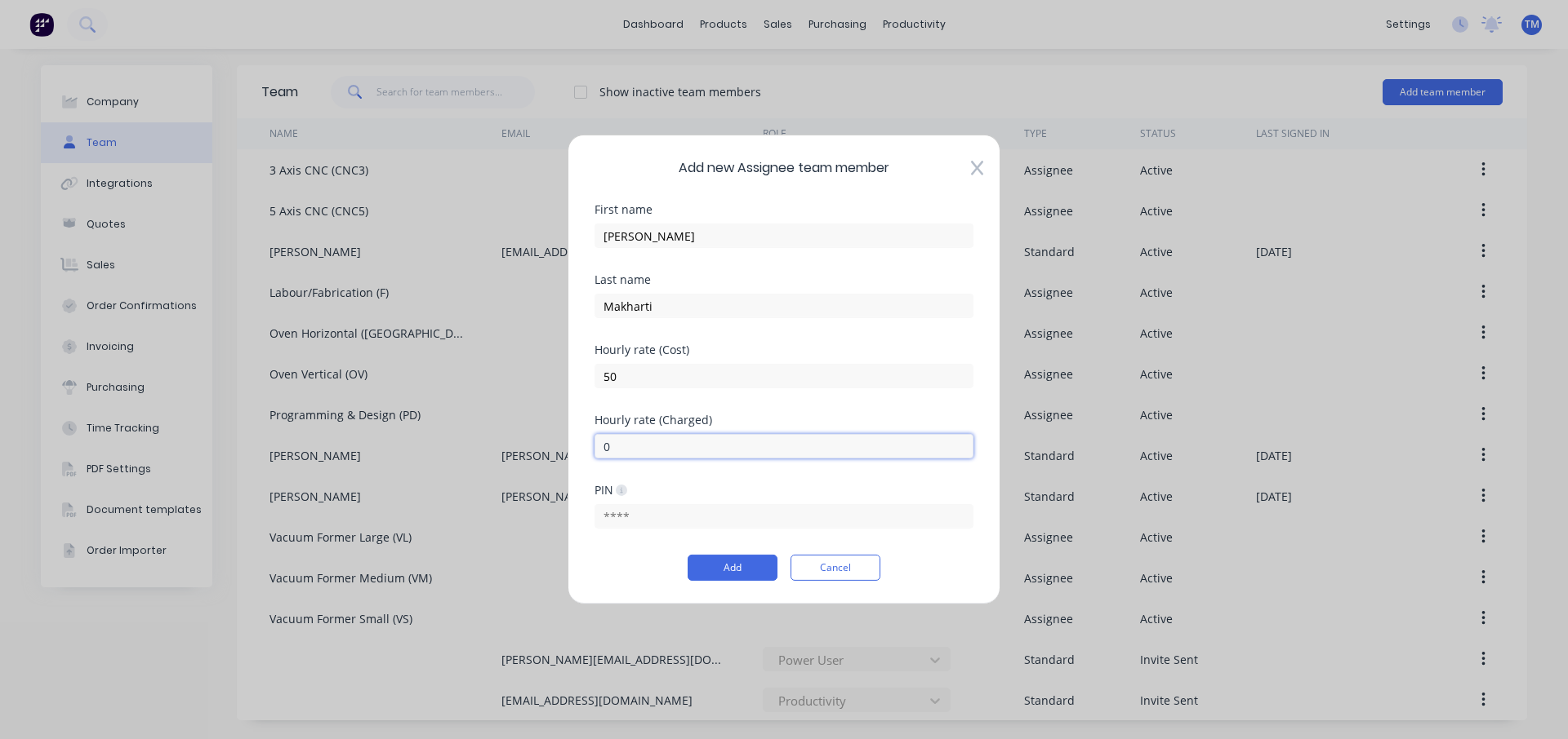
drag, startPoint x: 629, startPoint y: 456, endPoint x: 583, endPoint y: 451, distance: 46.3
click at [583, 451] on div "Add new Assignee team member First name [PERSON_NAME] Last name Makharti Hourly…" at bounding box center [783, 370] width 433 height 470
drag, startPoint x: 651, startPoint y: 451, endPoint x: 602, endPoint y: 452, distance: 49.0
click at [602, 452] on input "160" at bounding box center [783, 446] width 378 height 24
type input "120"
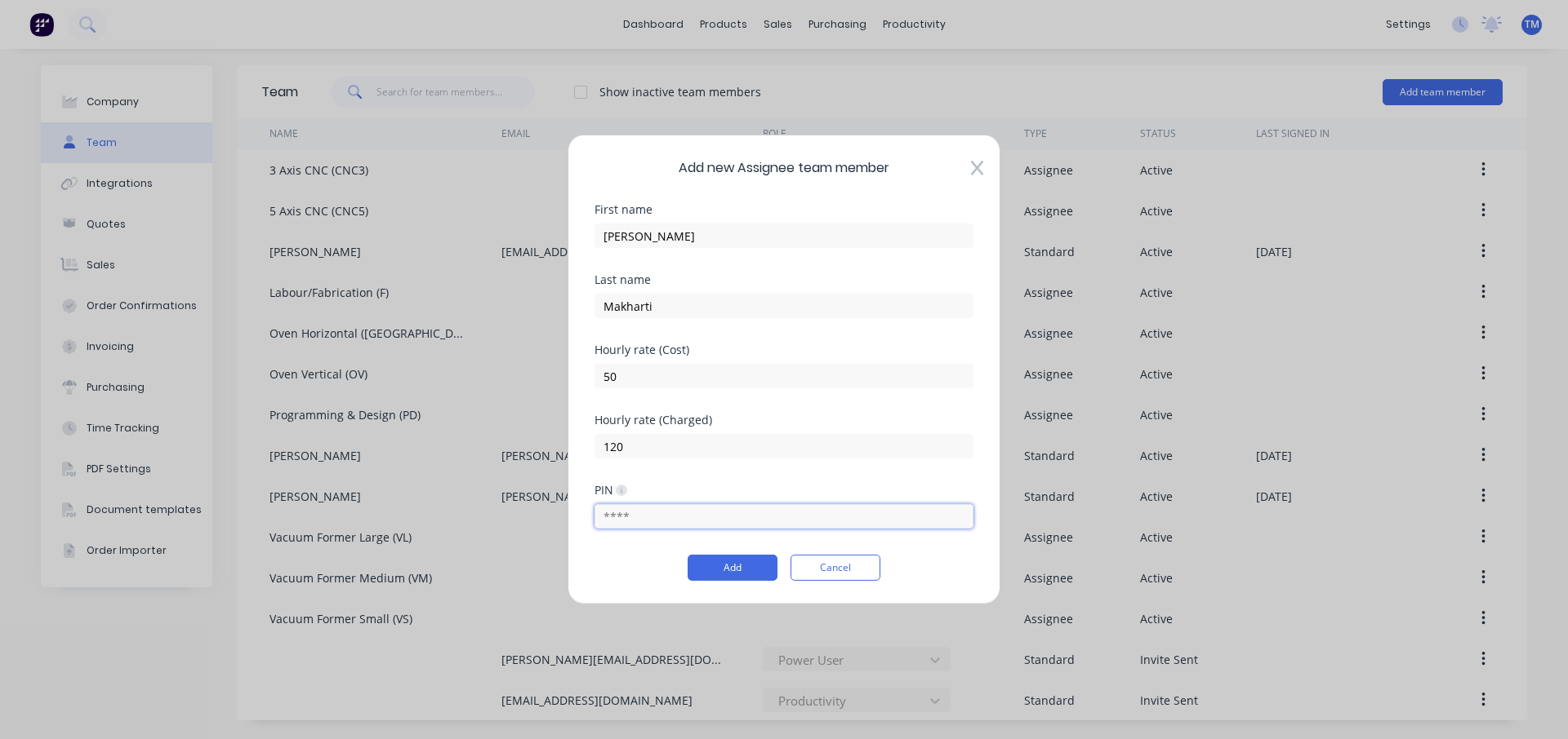
click at [633, 516] on input "text" at bounding box center [783, 516] width 378 height 24
drag, startPoint x: 648, startPoint y: 234, endPoint x: 582, endPoint y: 234, distance: 66.0
click at [582, 234] on div "Add new Assignee team member First name [PERSON_NAME] Last name Makharti Hourly…" at bounding box center [783, 370] width 433 height 470
type input "Ginar"
drag, startPoint x: 671, startPoint y: 302, endPoint x: 587, endPoint y: 300, distance: 84.0
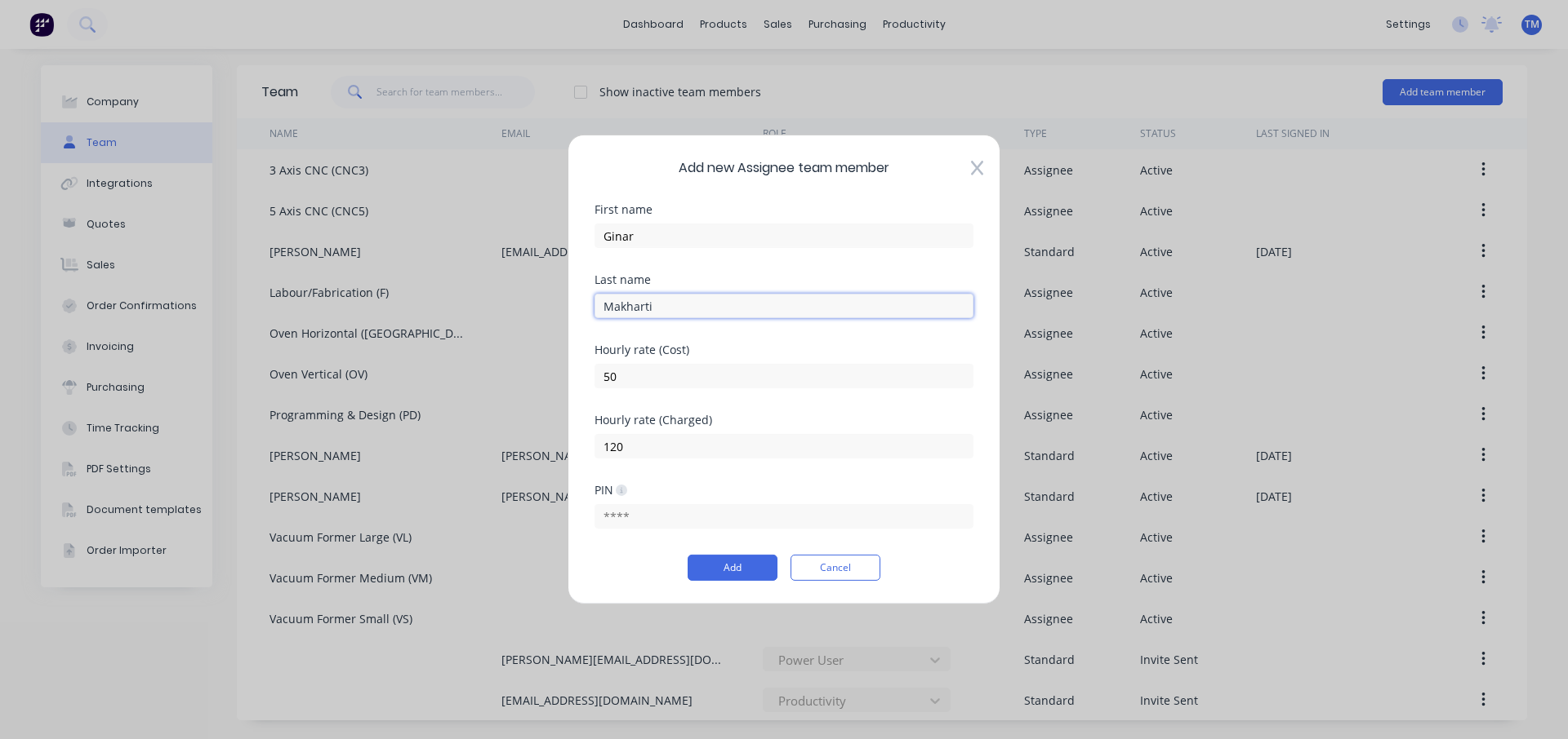
click at [587, 300] on div "Add new Assignee team member First name [PERSON_NAME] Last name [PERSON_NAME] H…" at bounding box center [783, 370] width 433 height 470
type input "Satria"
drag, startPoint x: 625, startPoint y: 448, endPoint x: 612, endPoint y: 448, distance: 13.0
click at [612, 448] on input "120" at bounding box center [783, 446] width 378 height 24
type input "150"
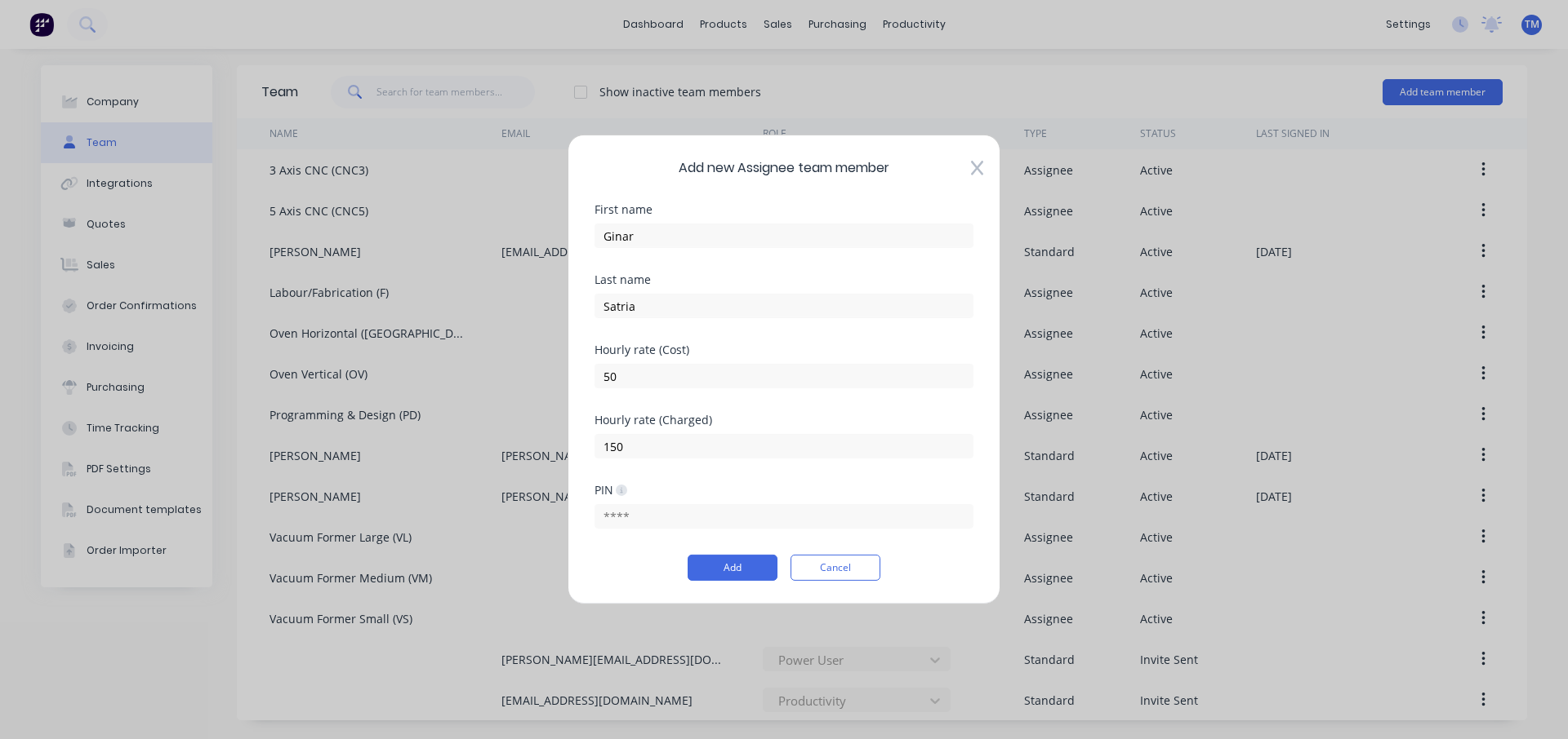
click at [755, 461] on div "Hourly rate (Charged) 150" at bounding box center [783, 450] width 378 height 71
click at [649, 515] on input "text" at bounding box center [783, 516] width 378 height 24
type input "1234"
drag, startPoint x: 737, startPoint y: 572, endPoint x: 624, endPoint y: 571, distance: 113.0
click at [629, 571] on div "Add Cancel" at bounding box center [783, 568] width 378 height 26
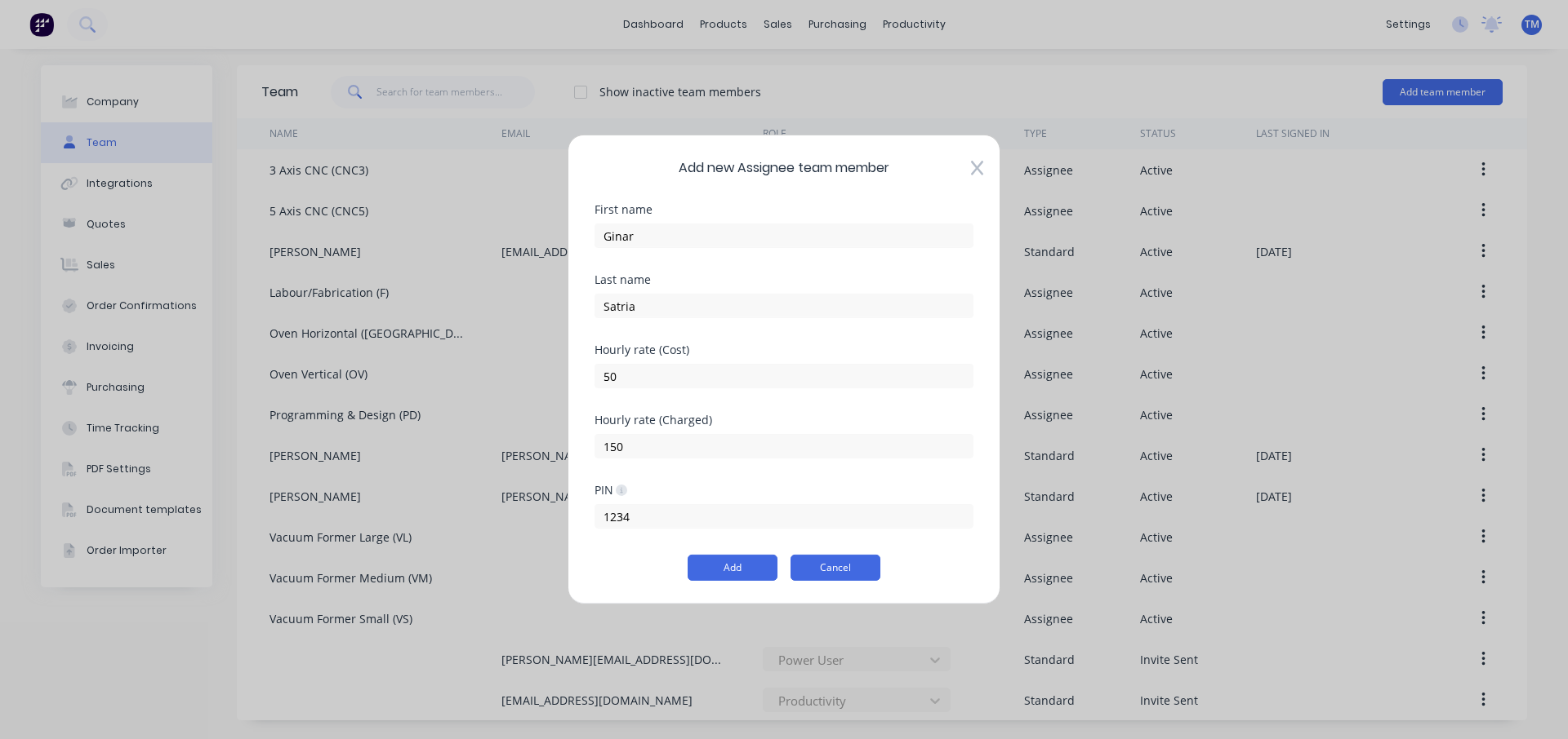
click at [829, 571] on button "Cancel" at bounding box center [835, 568] width 90 height 26
